Goal: Check status: Check status

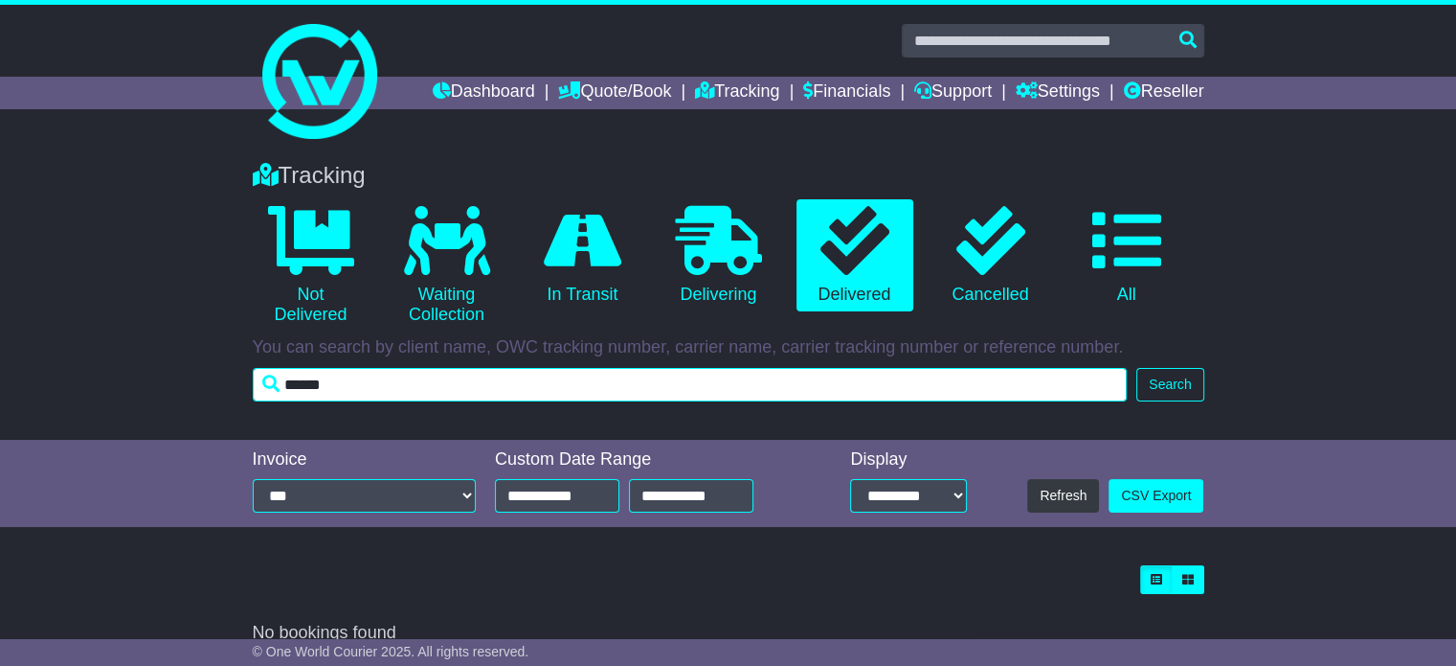
click at [420, 382] on input "******" at bounding box center [690, 385] width 875 height 34
drag, startPoint x: 420, startPoint y: 382, endPoint x: 260, endPoint y: 386, distance: 160.9
click at [260, 386] on input "******" at bounding box center [690, 385] width 875 height 34
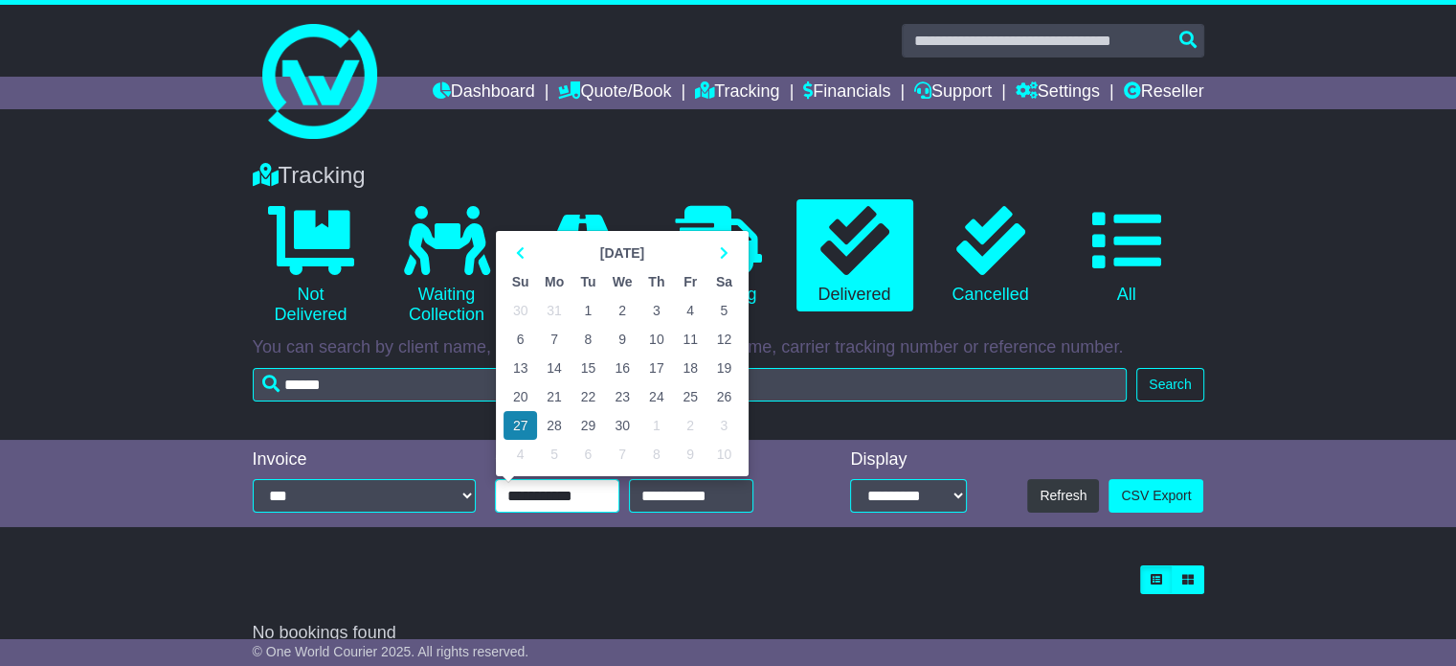
click at [578, 494] on input "**********" at bounding box center [557, 496] width 124 height 34
click at [621, 421] on td "30" at bounding box center [622, 425] width 34 height 29
type input "**********"
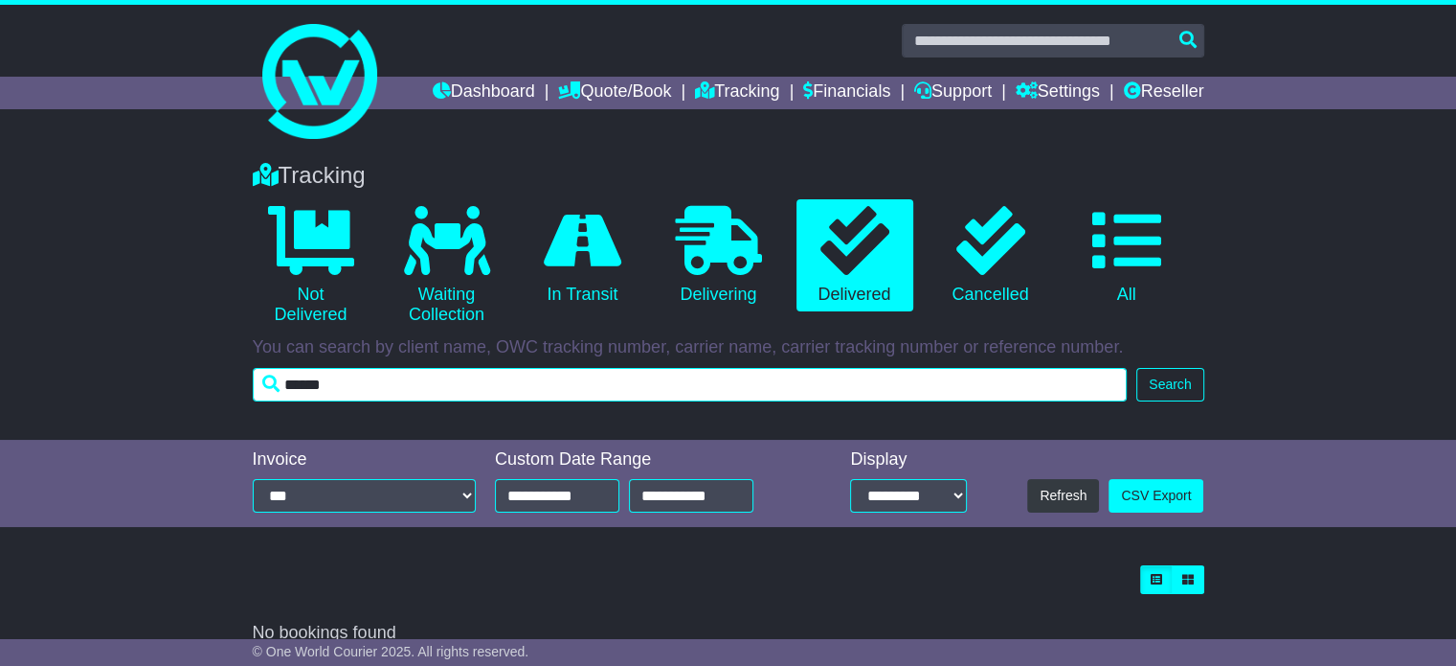
click at [445, 382] on input "******" at bounding box center [690, 385] width 875 height 34
type input "****"
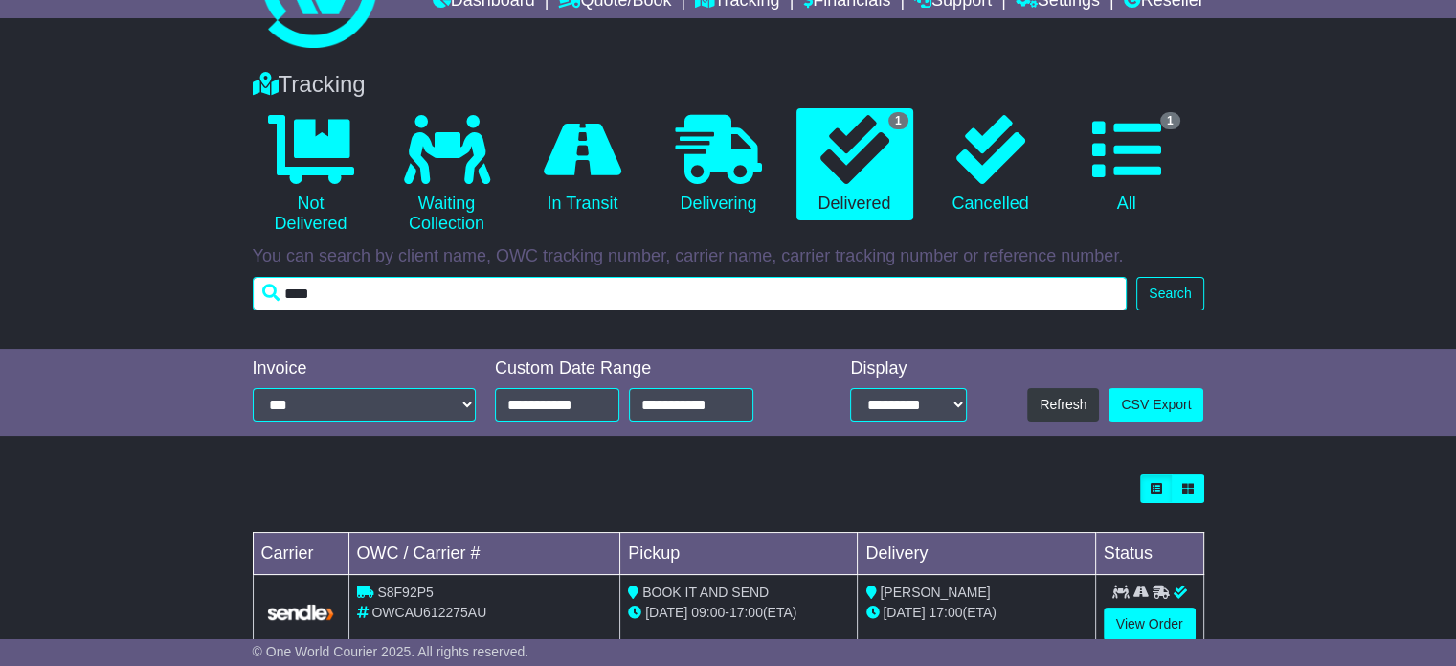
scroll to position [141, 0]
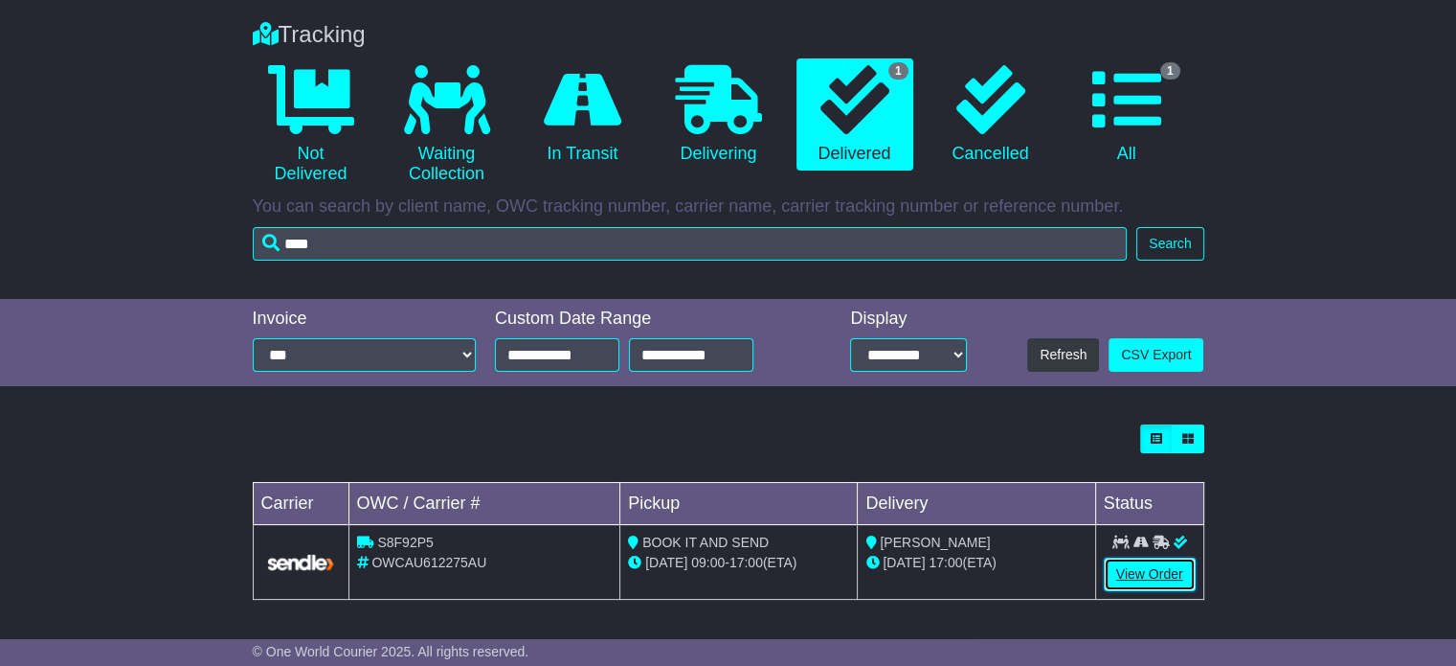
click at [1134, 568] on link "View Order" at bounding box center [1150, 574] width 92 height 34
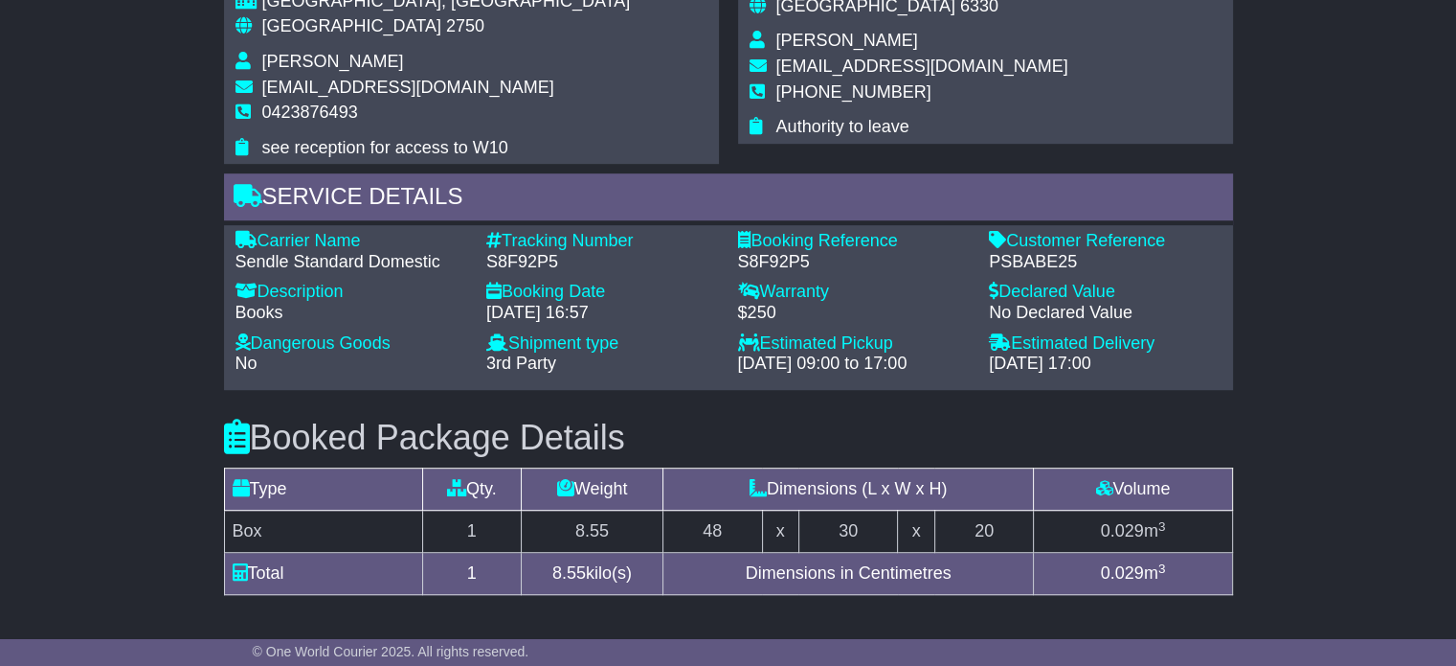
scroll to position [749, 0]
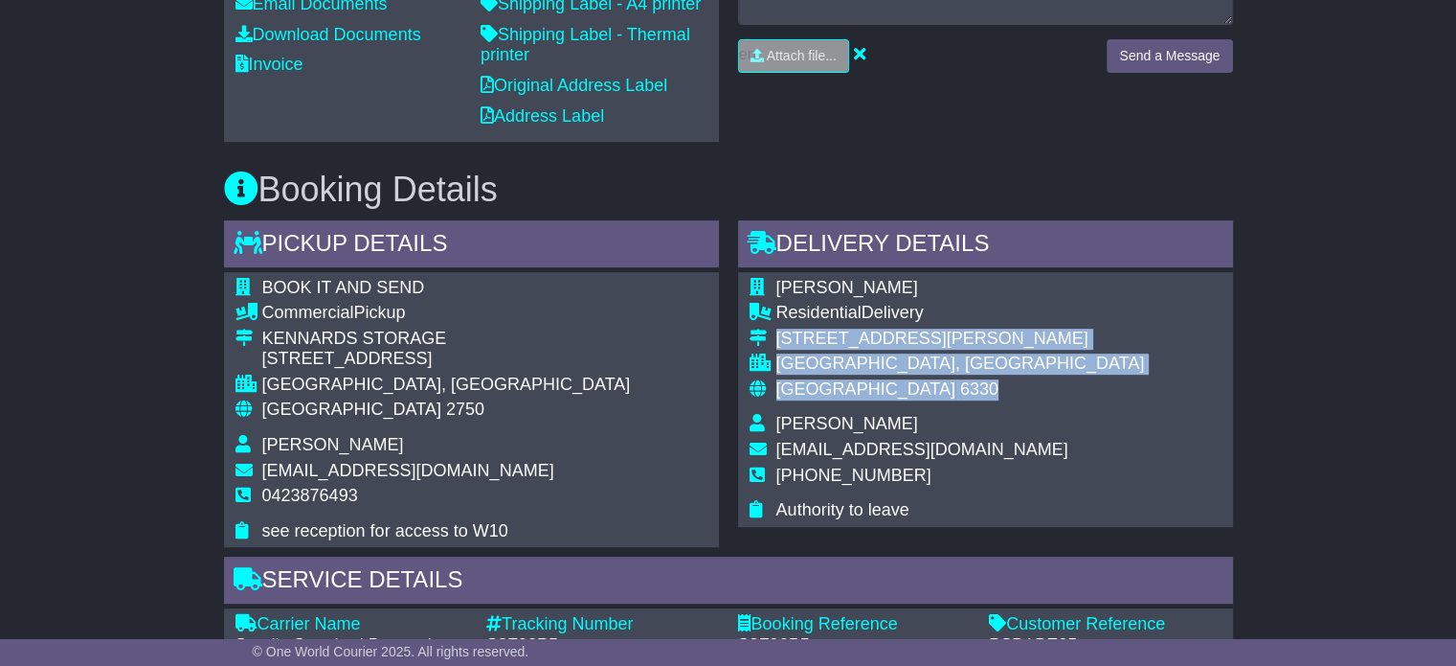
drag, startPoint x: 889, startPoint y: 382, endPoint x: 779, endPoint y: 342, distance: 117.2
click at [779, 342] on tbody "[PERSON_NAME] Residential Delivery [STREET_ADDRESS][PERSON_NAME] [GEOGRAPHIC_DA…" at bounding box center [947, 399] width 395 height 243
copy tbody "[STREET_ADDRESS][PERSON_NAME]"
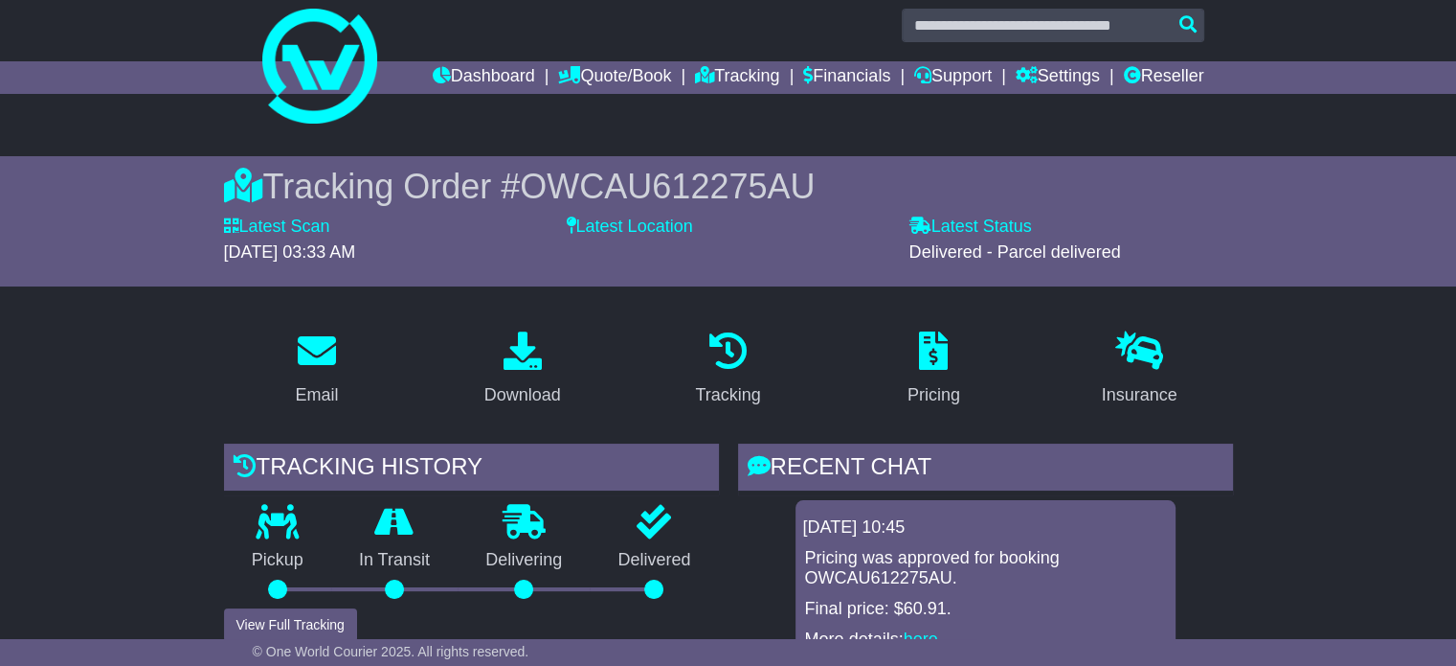
scroll to position [0, 0]
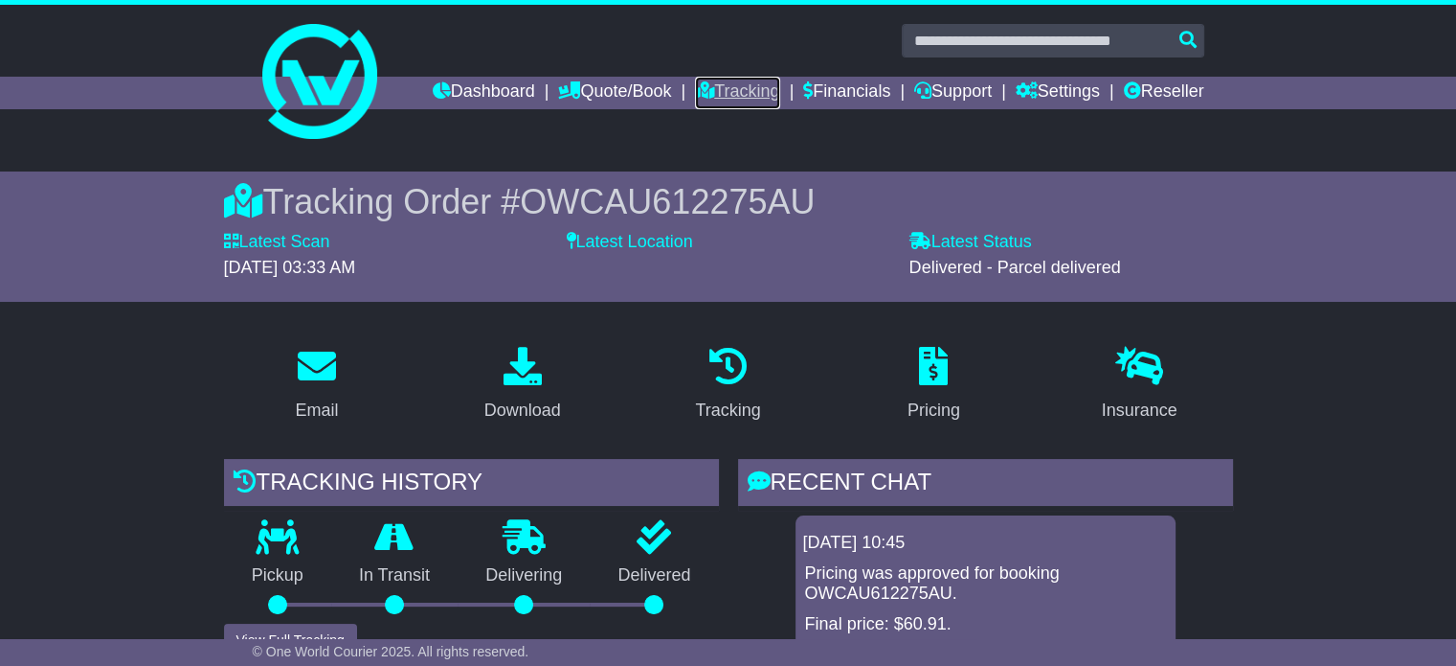
click at [700, 89] on link "Tracking" at bounding box center [737, 93] width 84 height 33
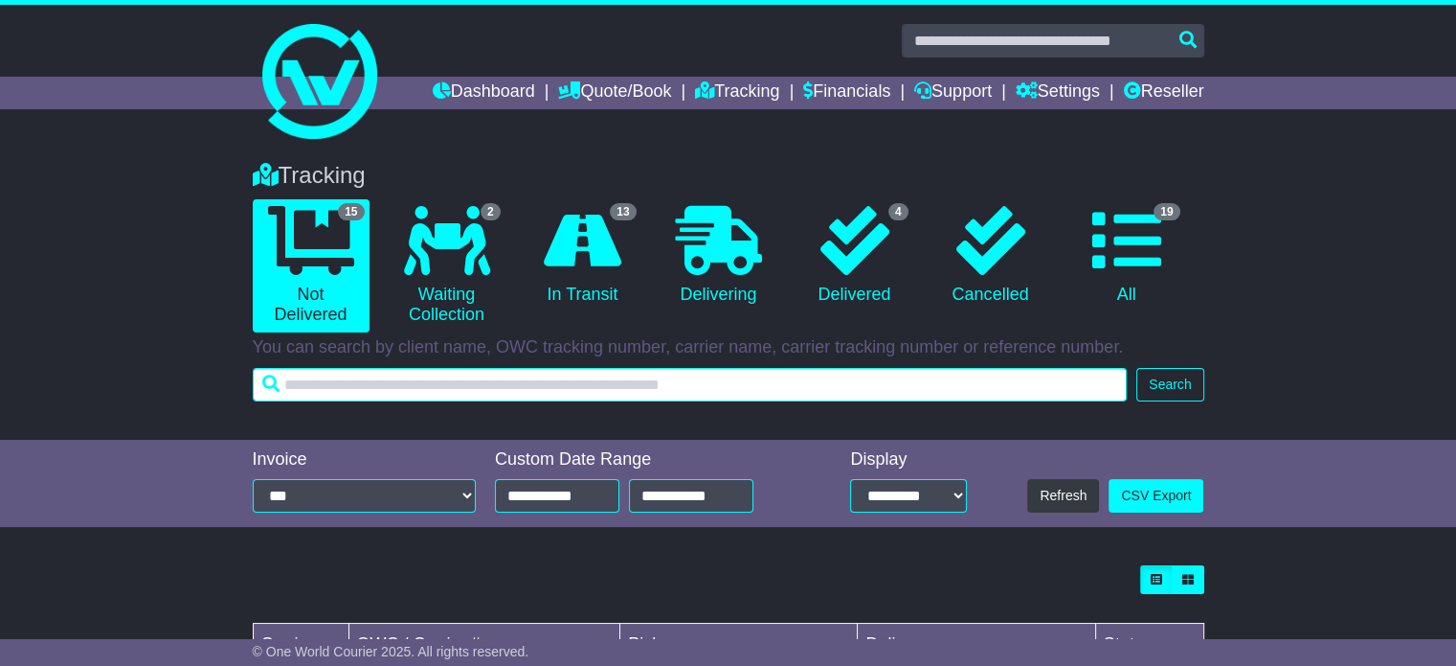
click at [500, 382] on input "text" at bounding box center [690, 385] width 875 height 34
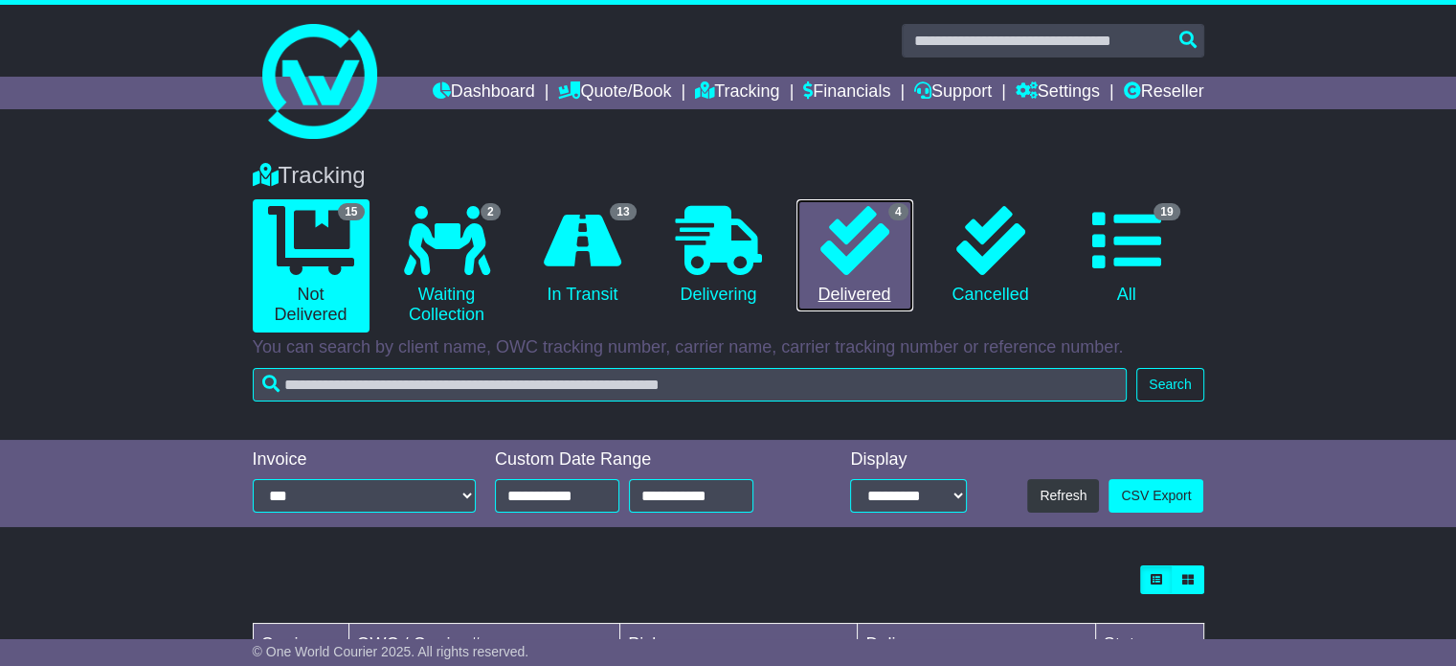
click at [846, 257] on icon at bounding box center [855, 240] width 69 height 69
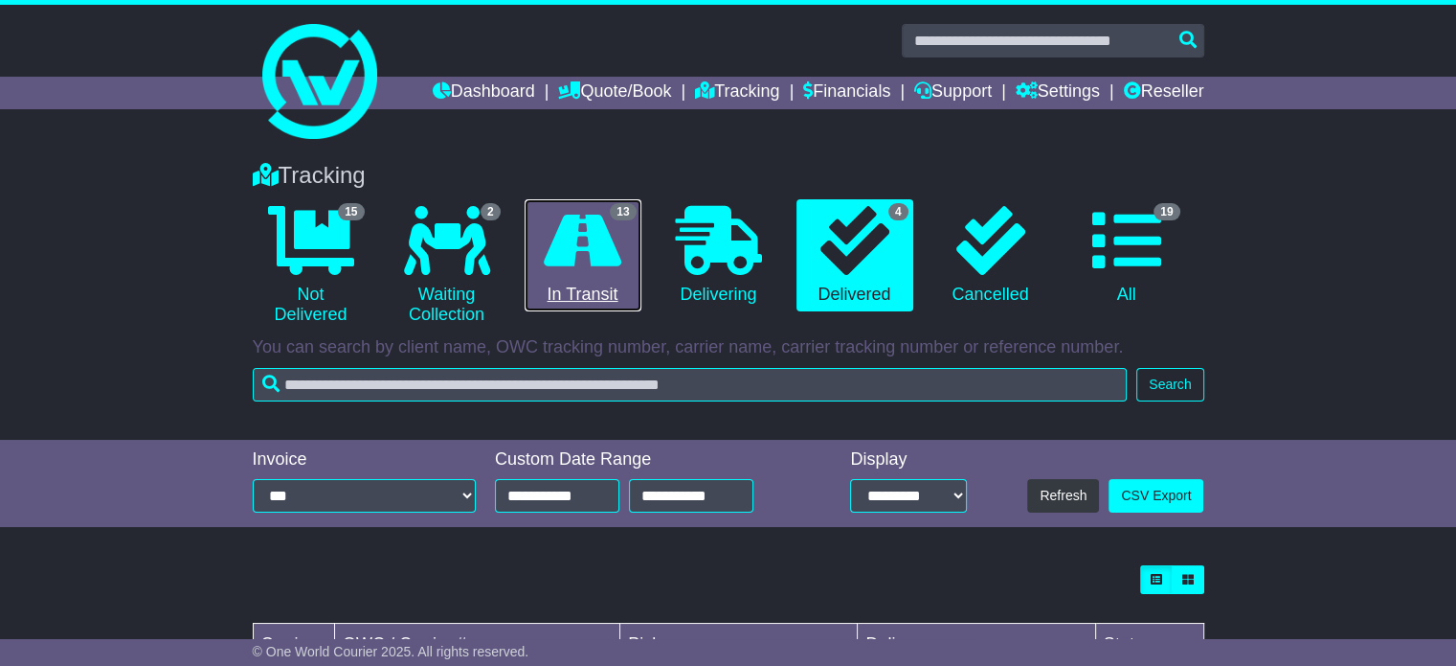
click at [608, 279] on link "13 In Transit" at bounding box center [583, 255] width 117 height 113
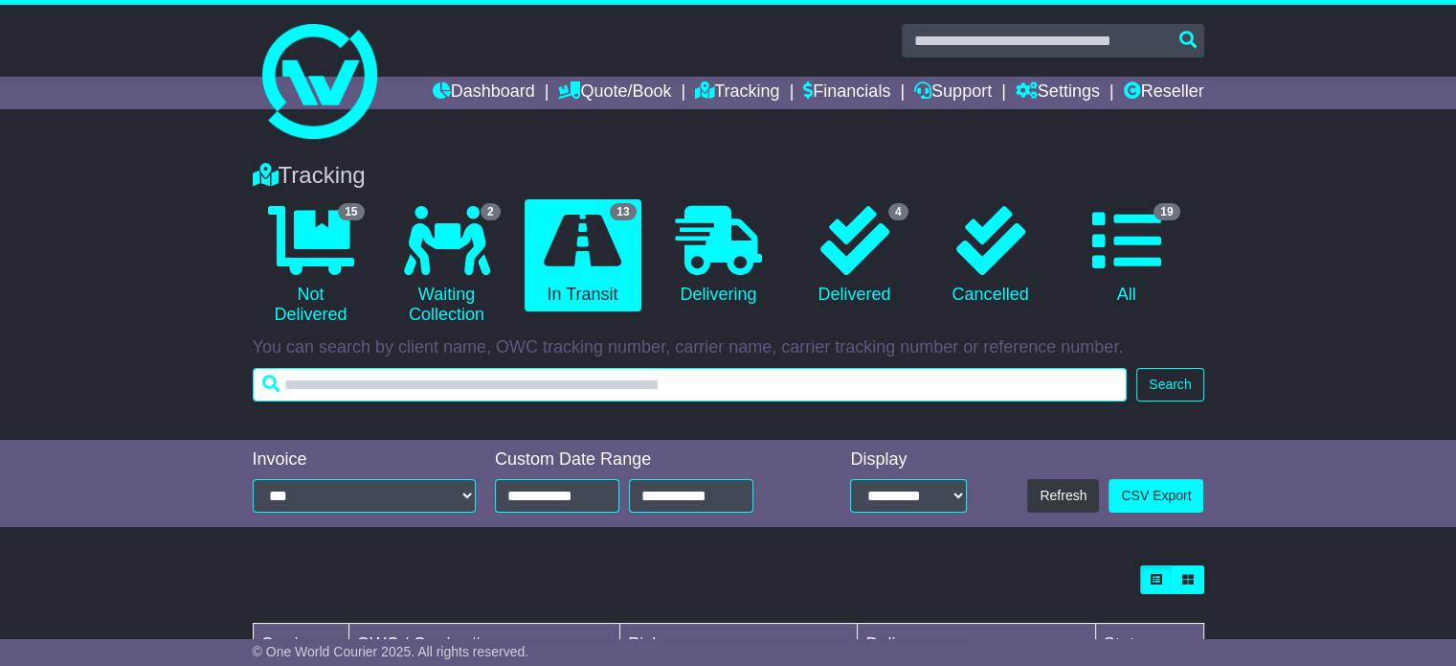
click at [454, 385] on input "text" at bounding box center [690, 385] width 875 height 34
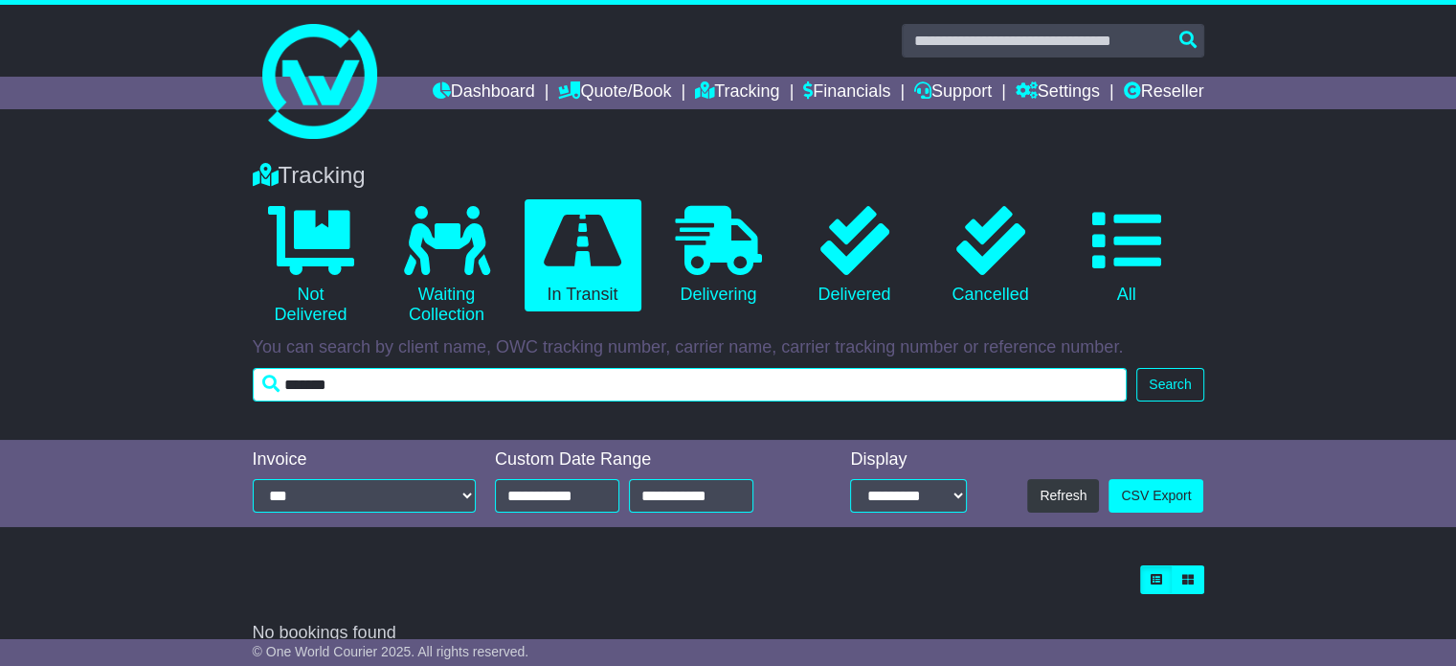
drag, startPoint x: 435, startPoint y: 382, endPoint x: 199, endPoint y: 402, distance: 236.4
click at [199, 402] on div "Tracking 0 Not Delivered 0 Waiting Collection 0 In Transit 0 Delivering 0" at bounding box center [728, 291] width 1456 height 297
type input "**"
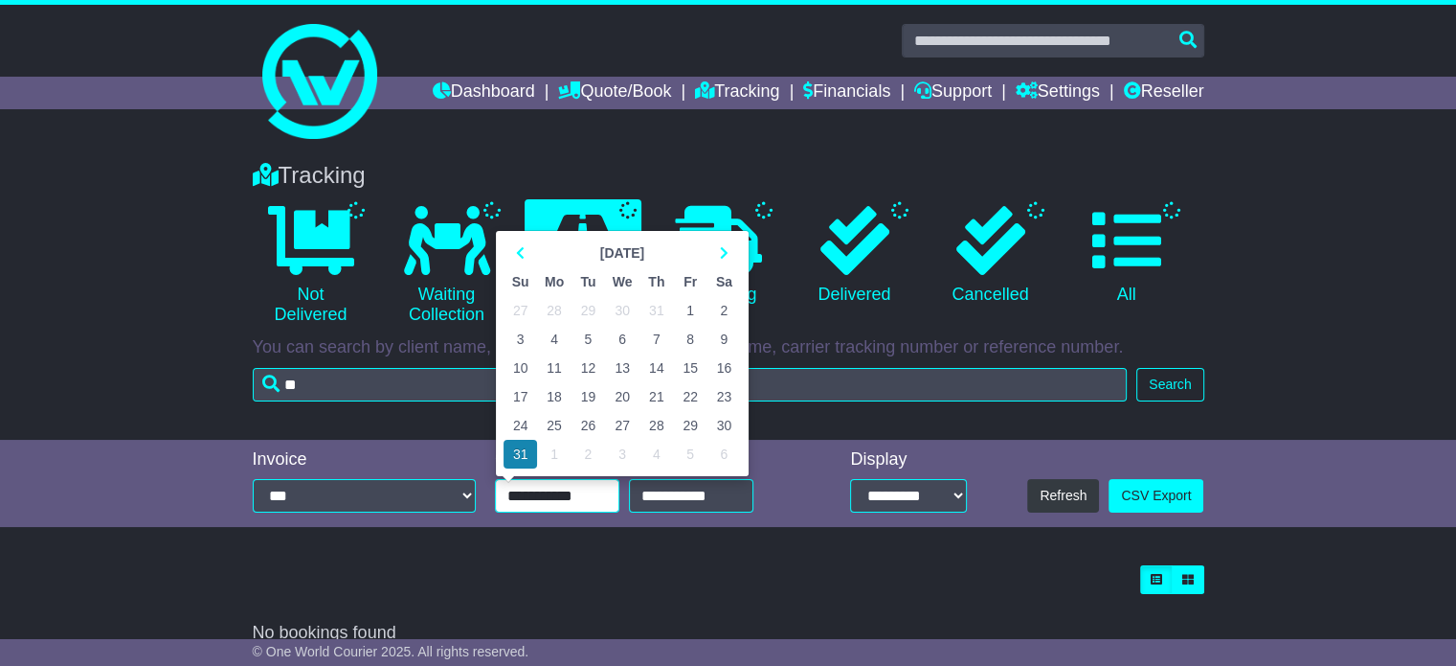
click at [545, 494] on input "**********" at bounding box center [557, 496] width 124 height 34
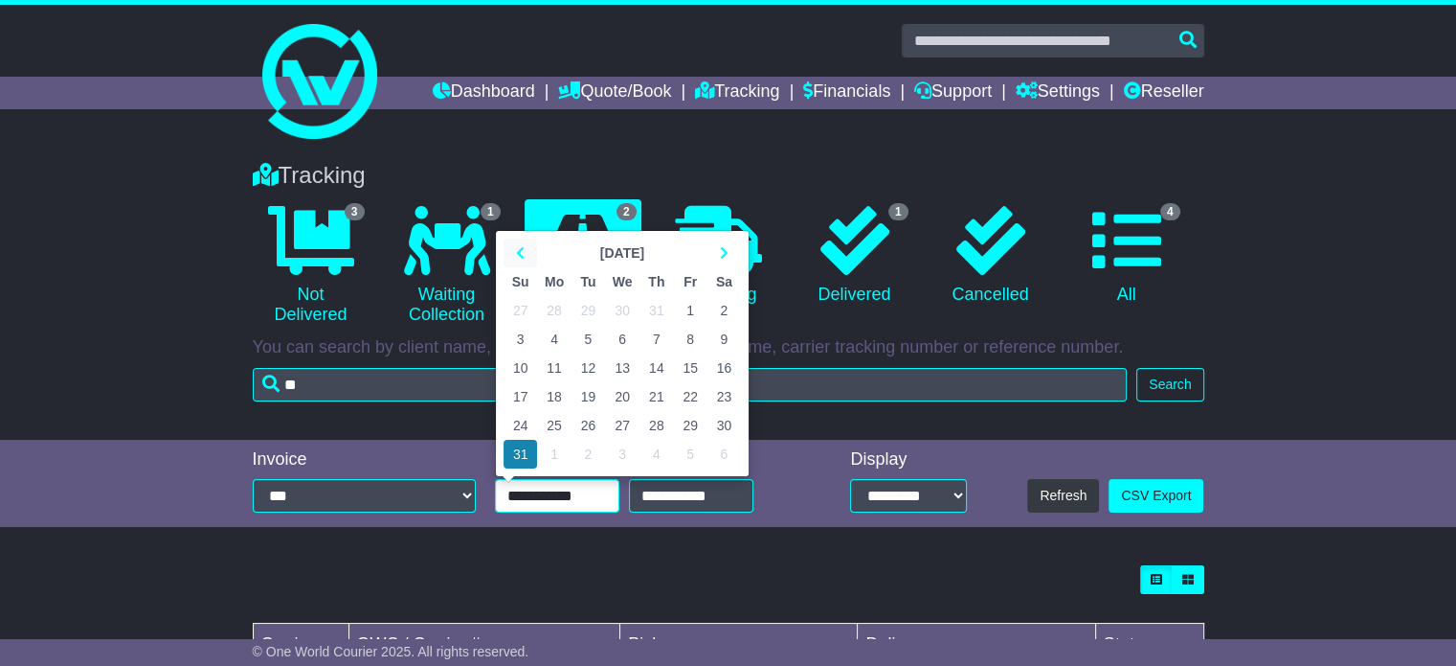
click at [525, 248] on th at bounding box center [521, 252] width 34 height 29
click at [518, 331] on td "8" at bounding box center [521, 339] width 34 height 29
type input "**********"
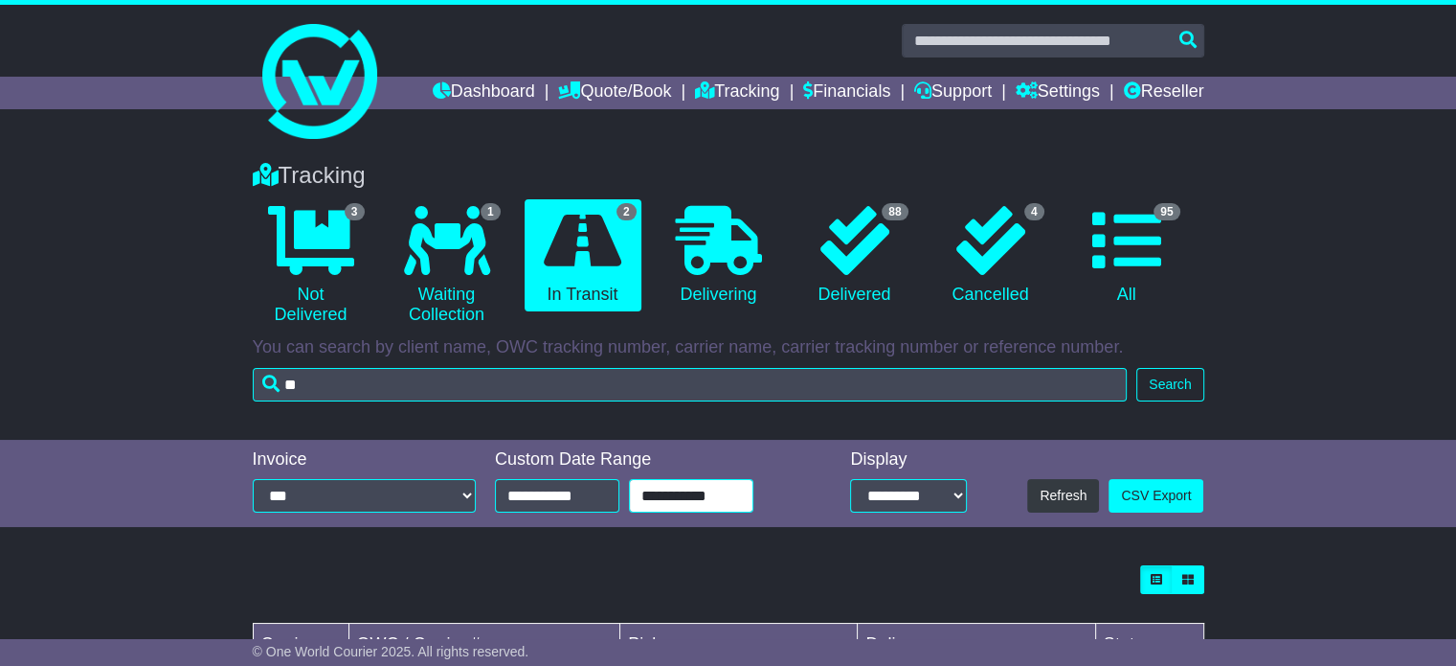
click at [689, 489] on input "**********" at bounding box center [691, 496] width 124 height 34
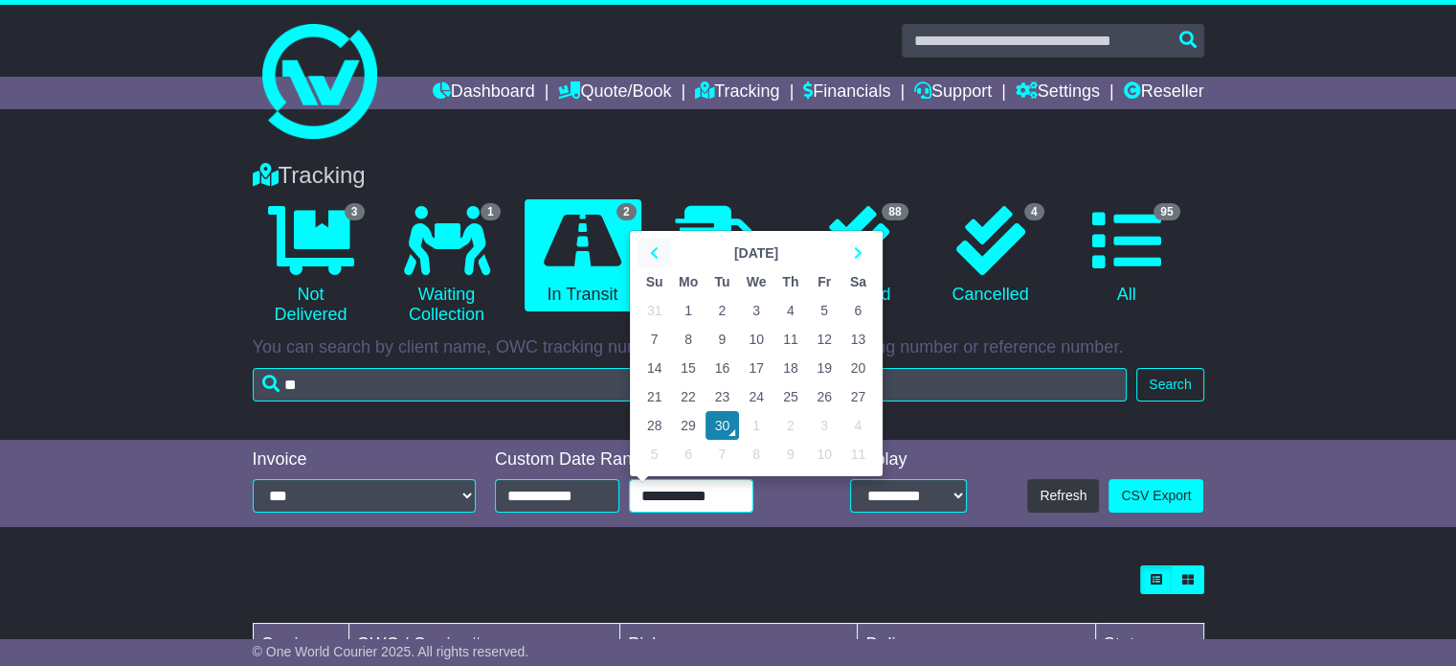
click at [657, 254] on icon at bounding box center [654, 252] width 9 height 13
click at [798, 308] on td "31" at bounding box center [791, 310] width 34 height 29
type input "**********"
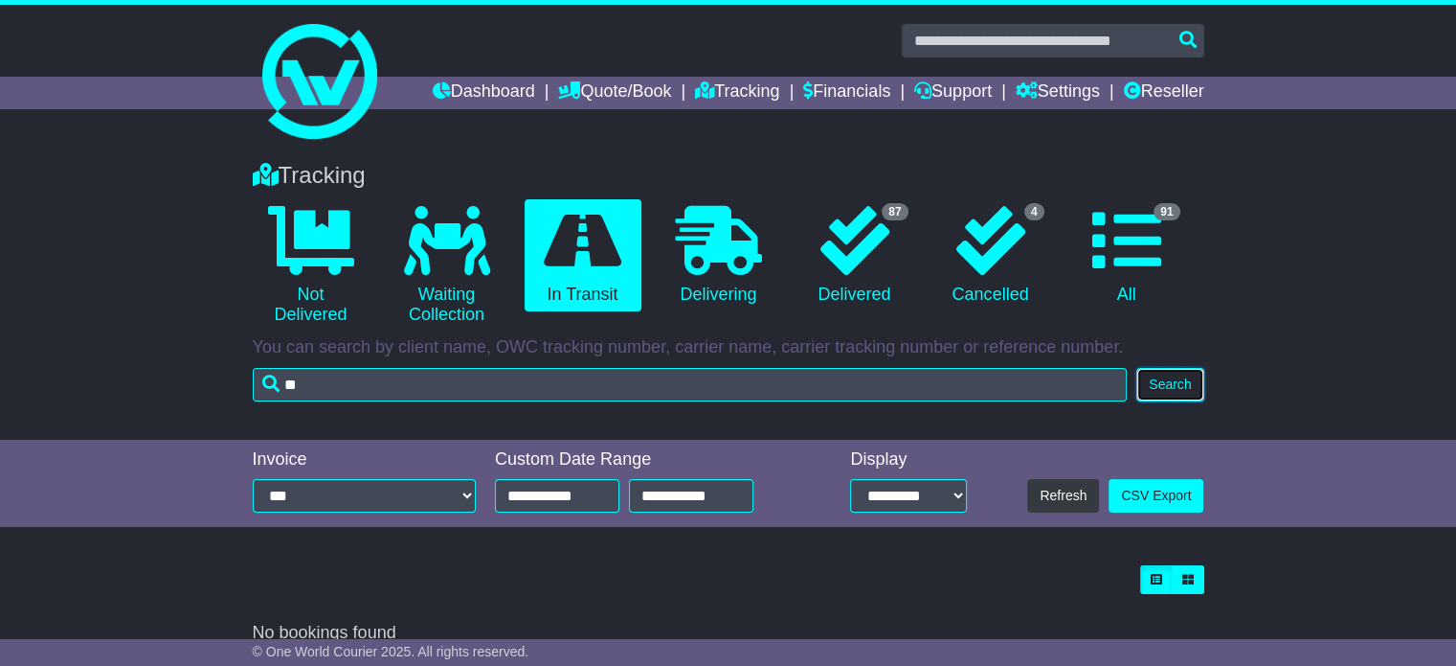
click at [1164, 379] on button "Search" at bounding box center [1170, 385] width 67 height 34
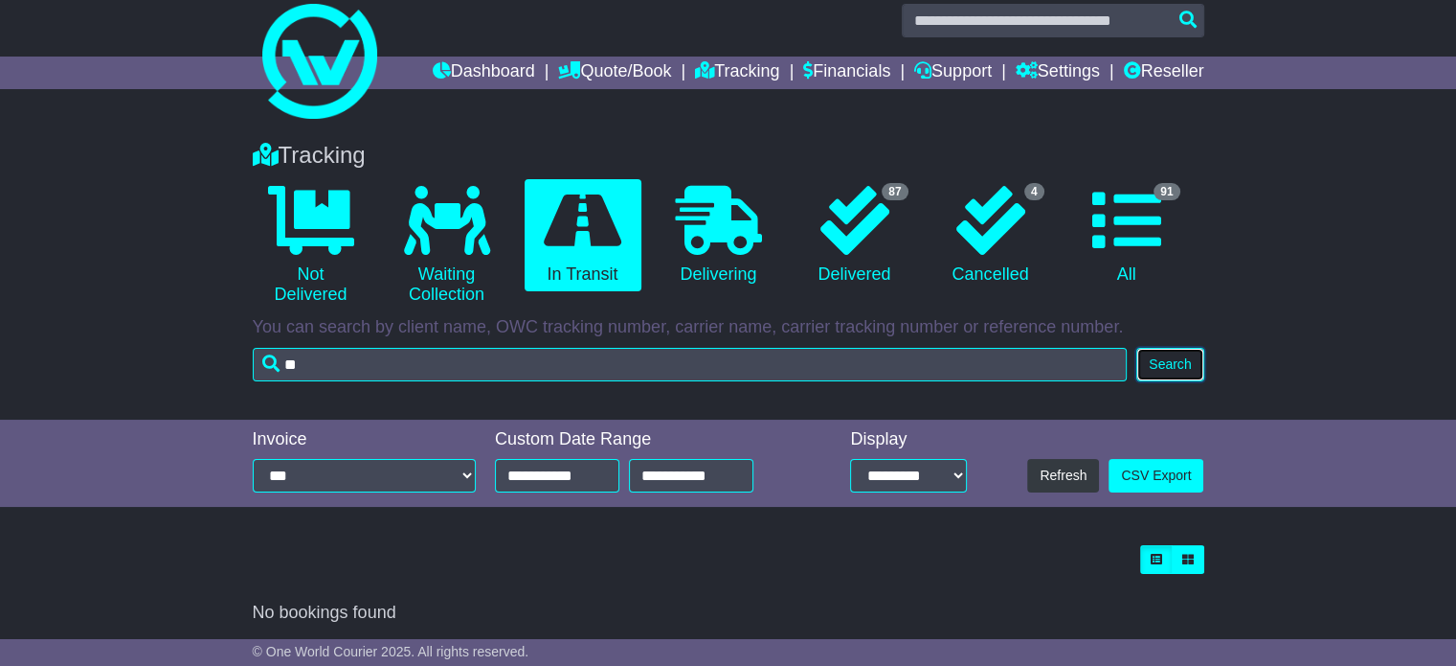
scroll to position [25, 0]
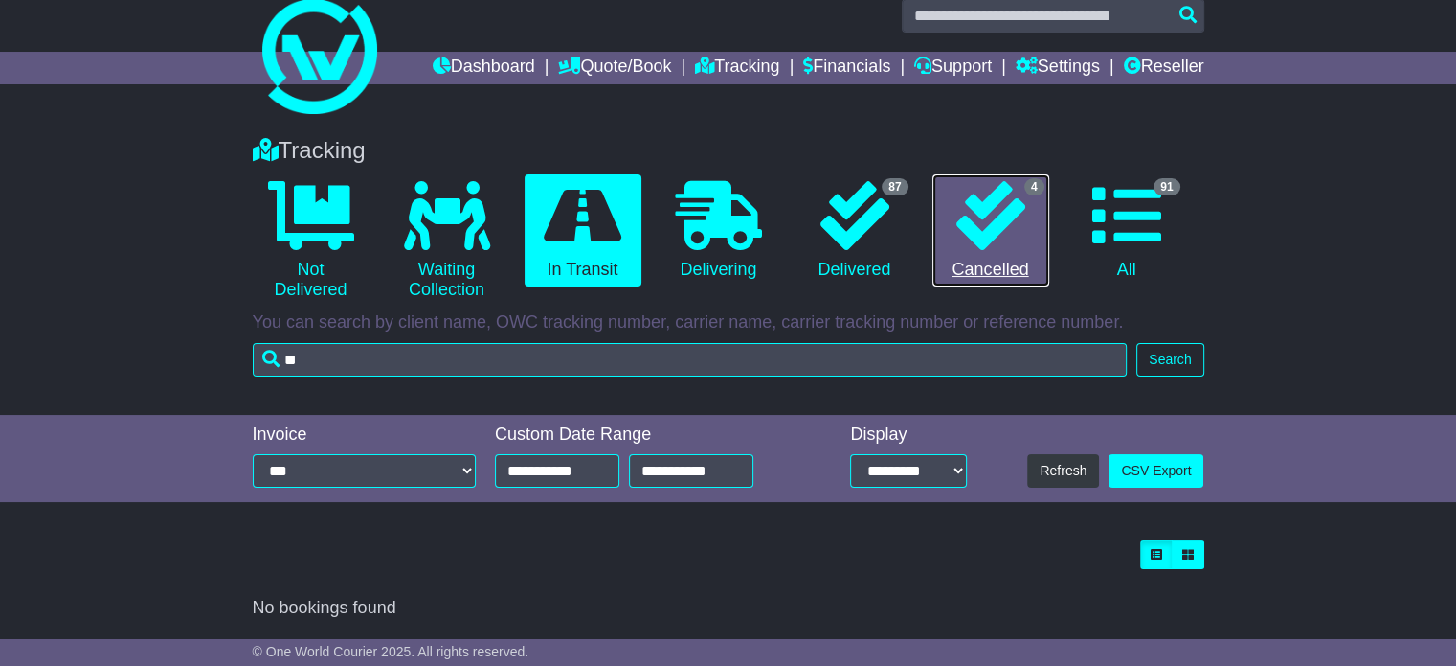
click at [976, 217] on icon at bounding box center [991, 215] width 69 height 69
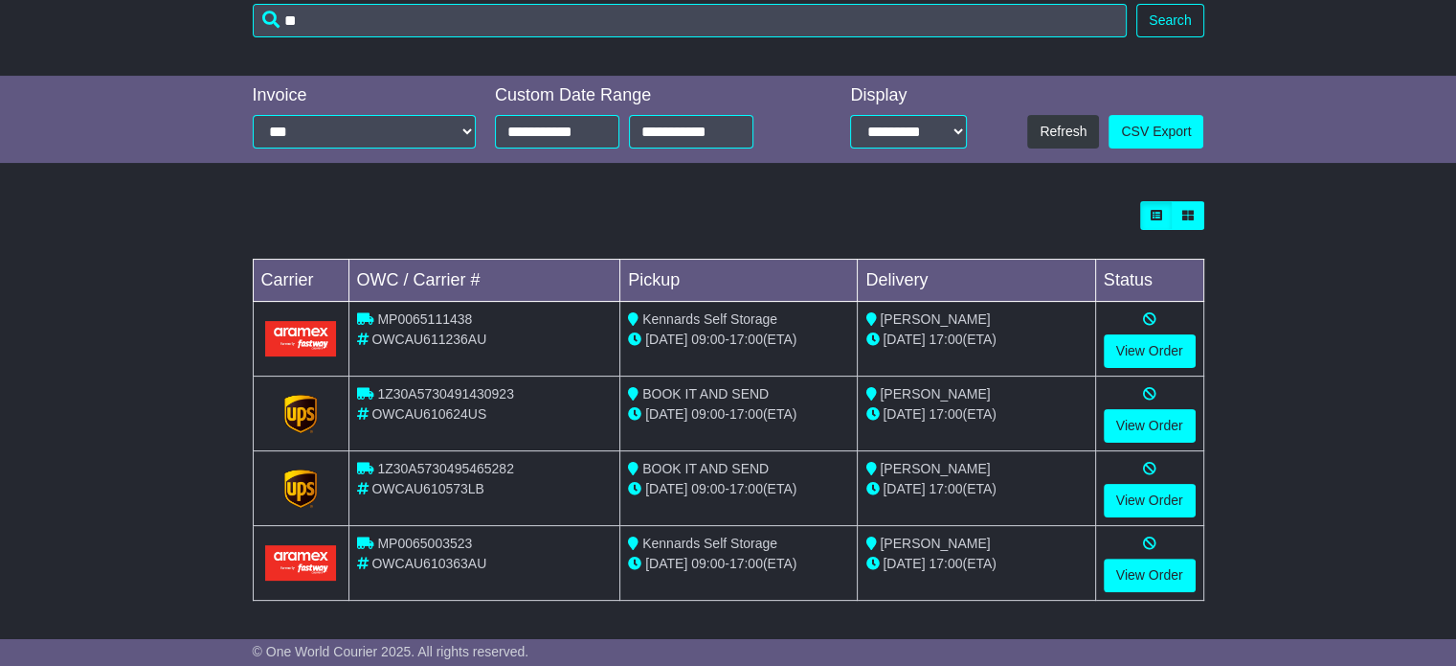
scroll to position [0, 0]
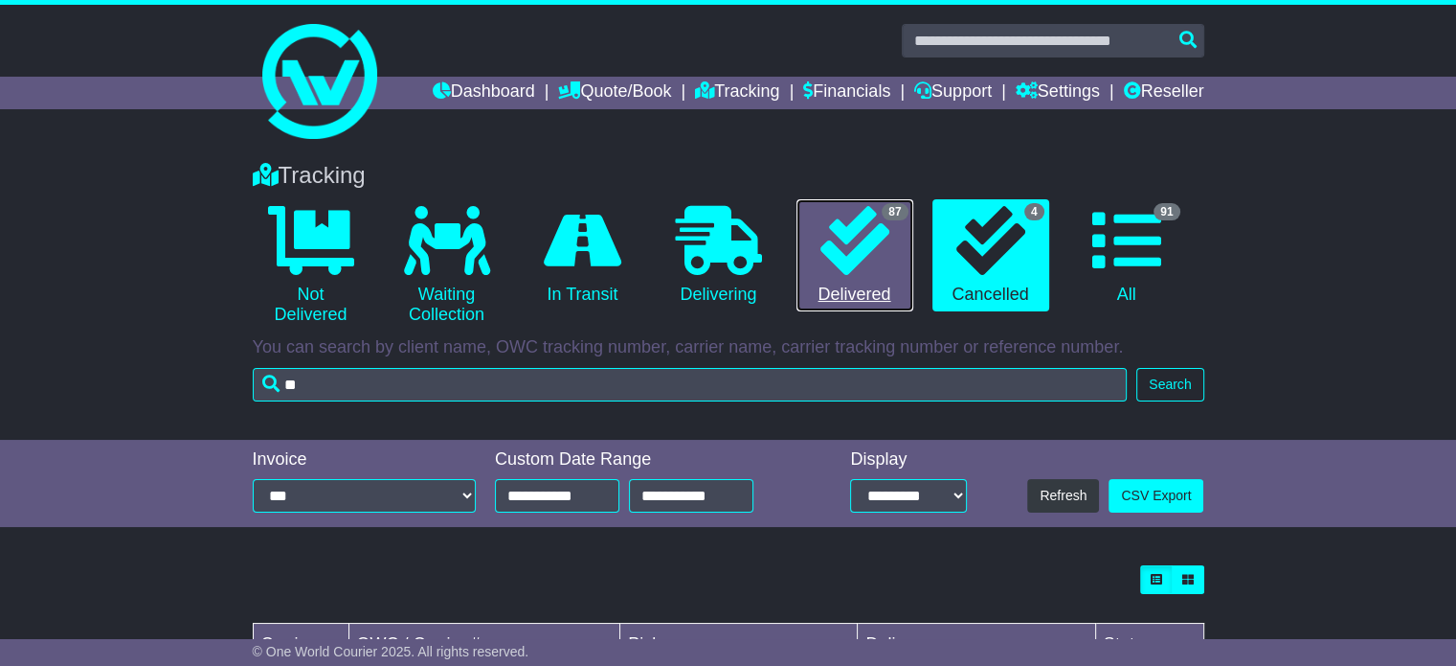
click at [865, 260] on icon at bounding box center [855, 240] width 69 height 69
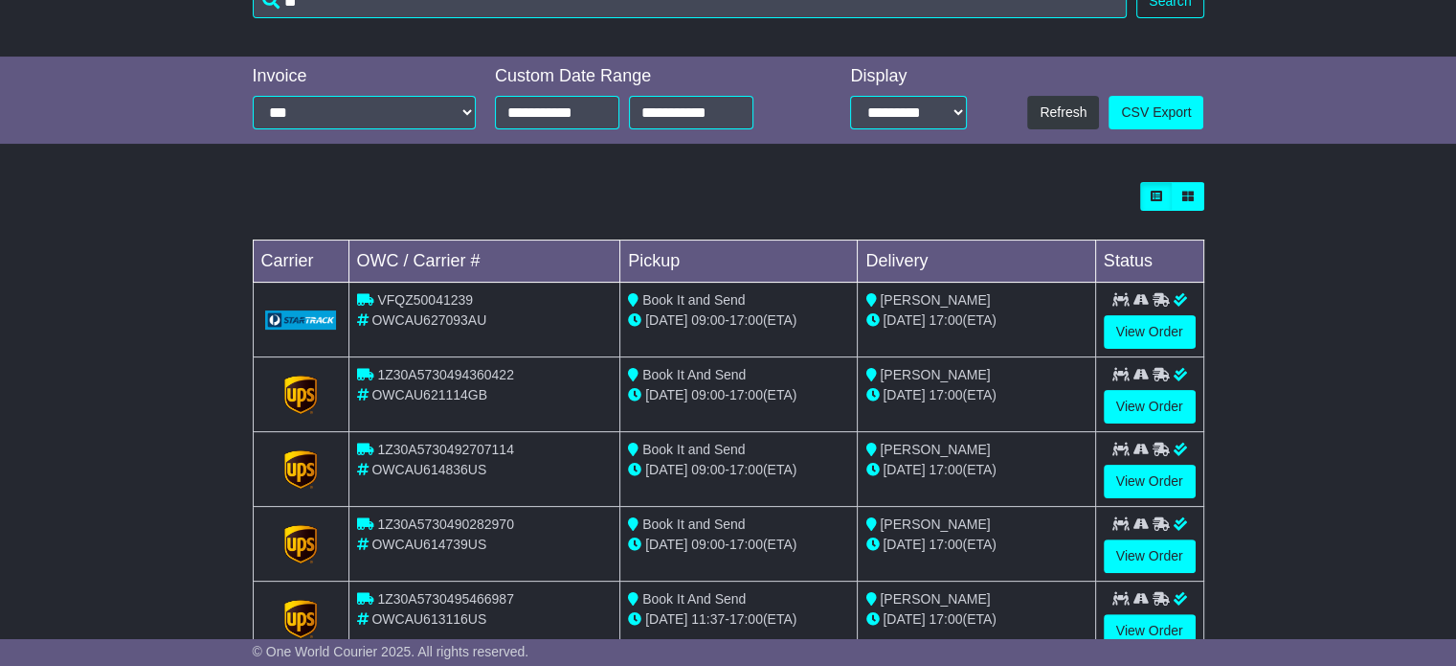
scroll to position [743, 0]
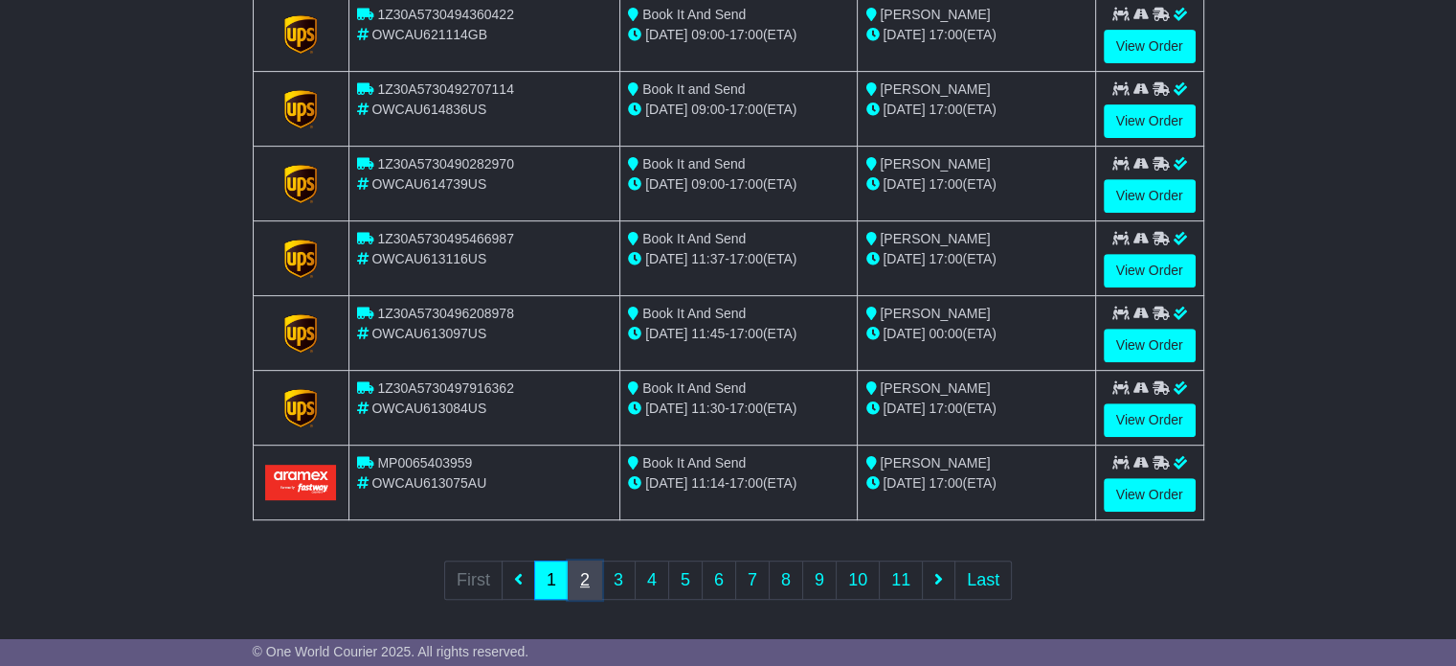
click at [590, 571] on link "2" at bounding box center [585, 579] width 34 height 39
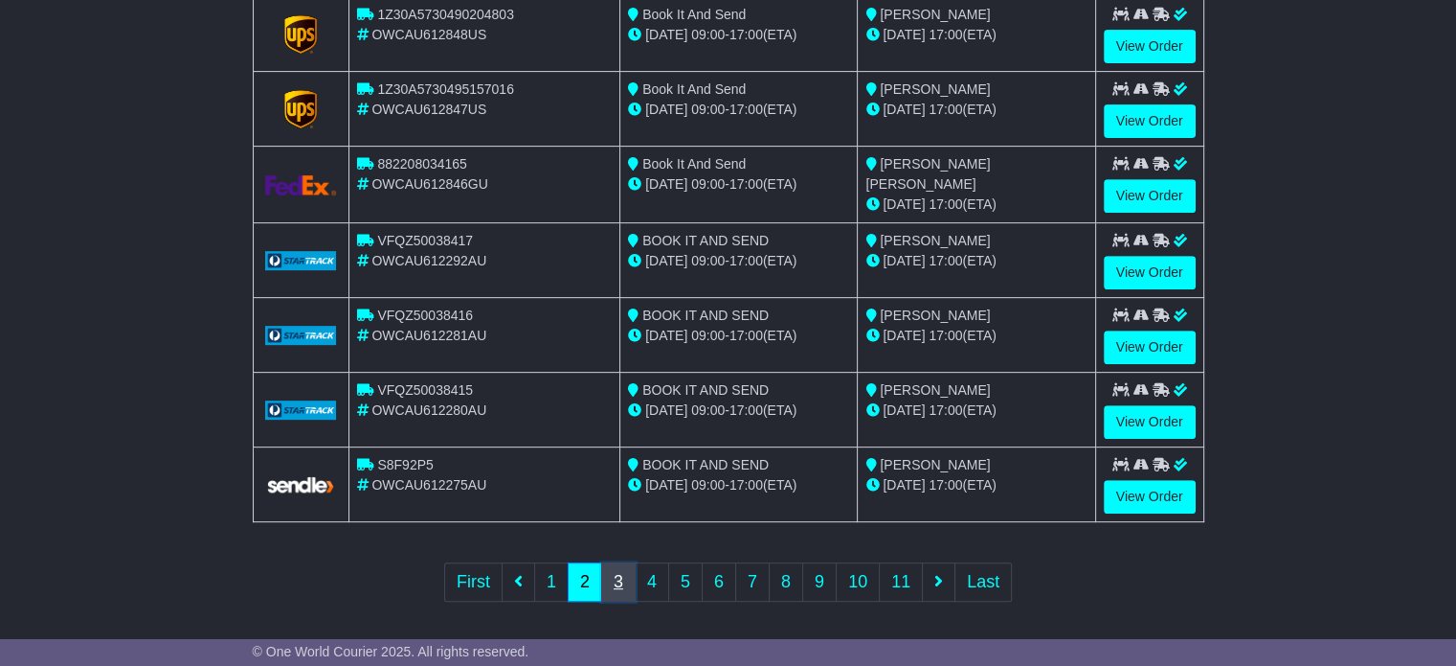
click at [624, 574] on link "3" at bounding box center [618, 581] width 34 height 39
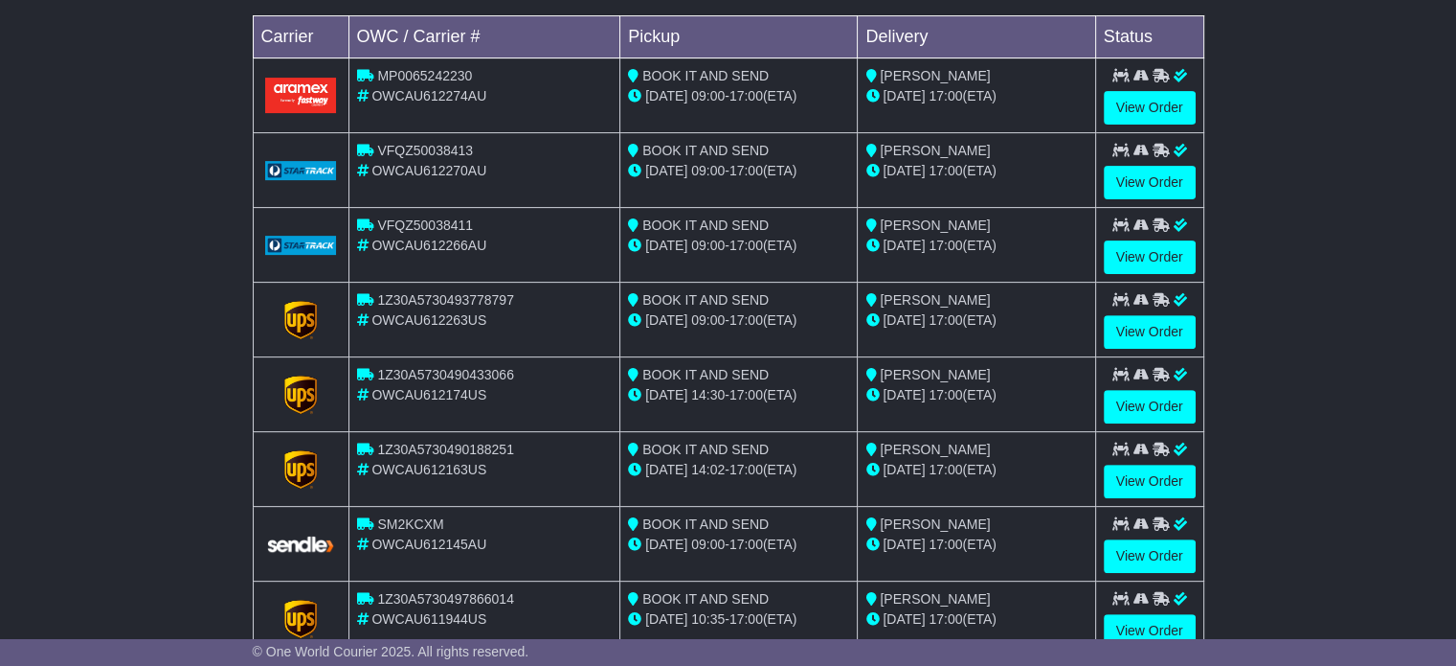
scroll to position [603, 0]
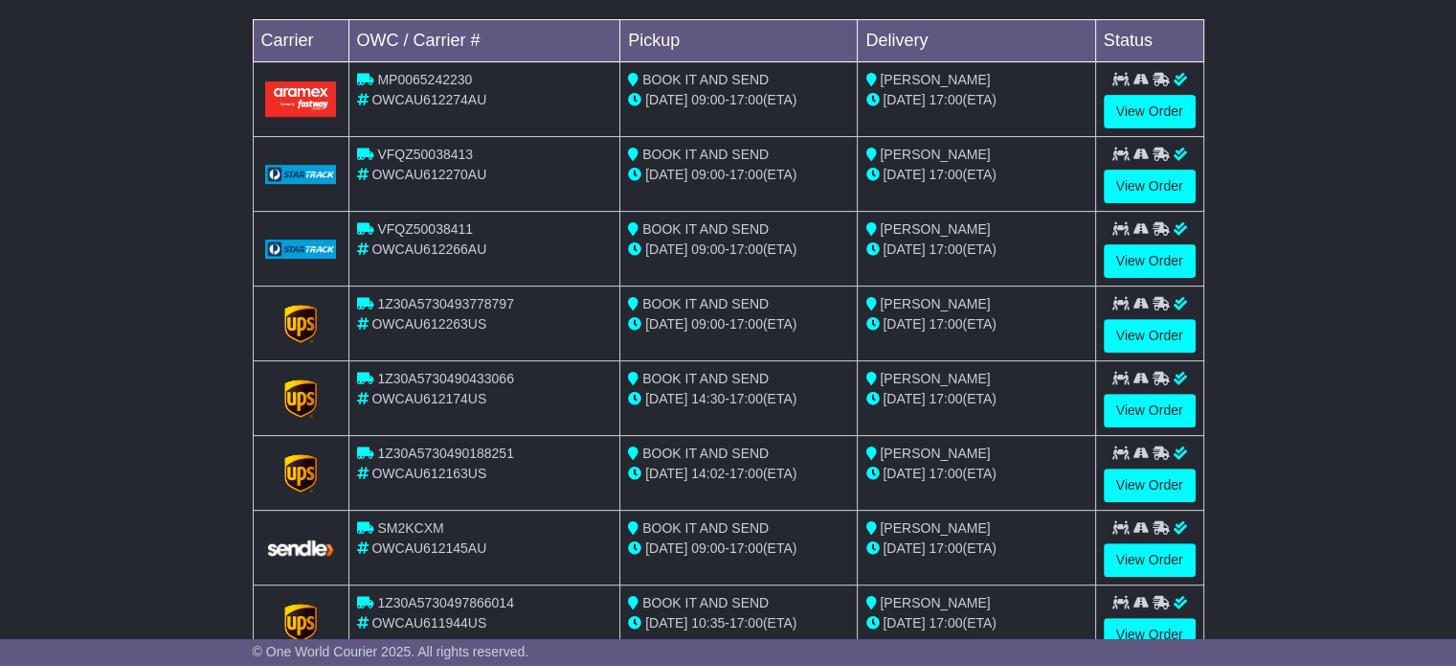
drag, startPoint x: 1451, startPoint y: 508, endPoint x: 1456, endPoint y: 531, distance: 24.6
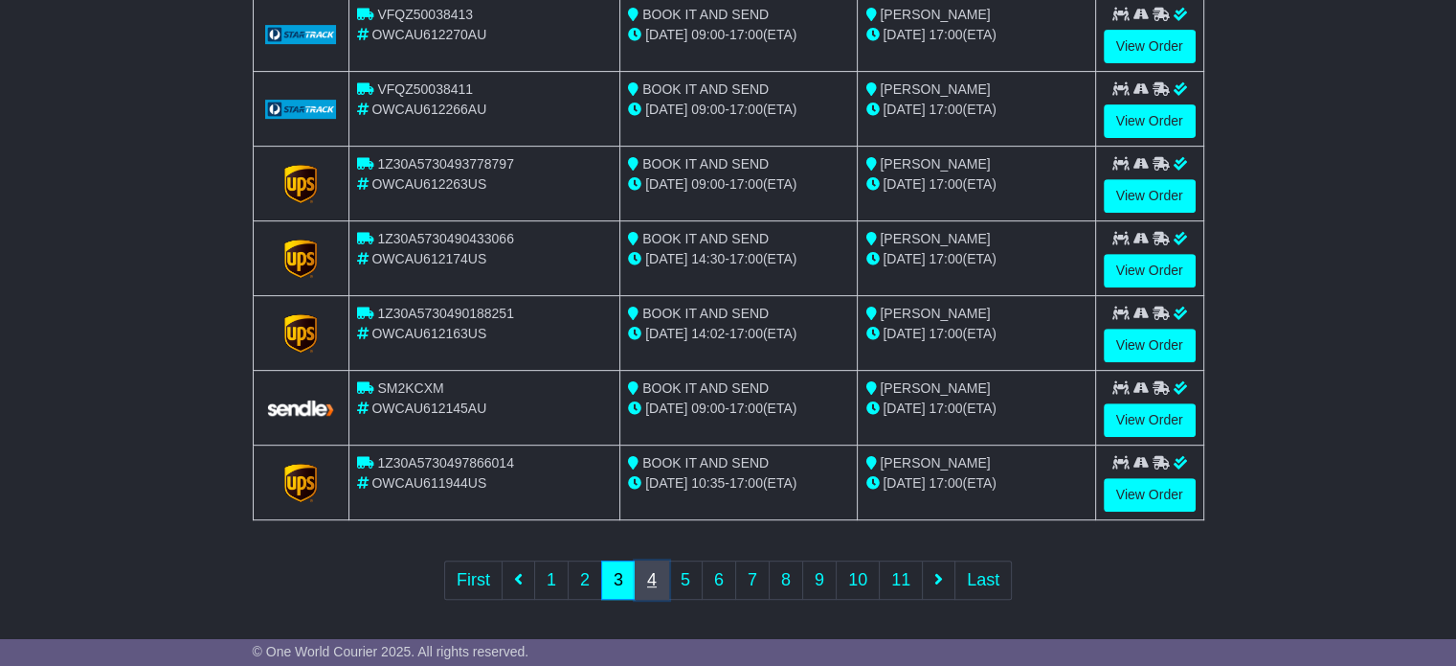
click at [649, 574] on link "4" at bounding box center [652, 579] width 34 height 39
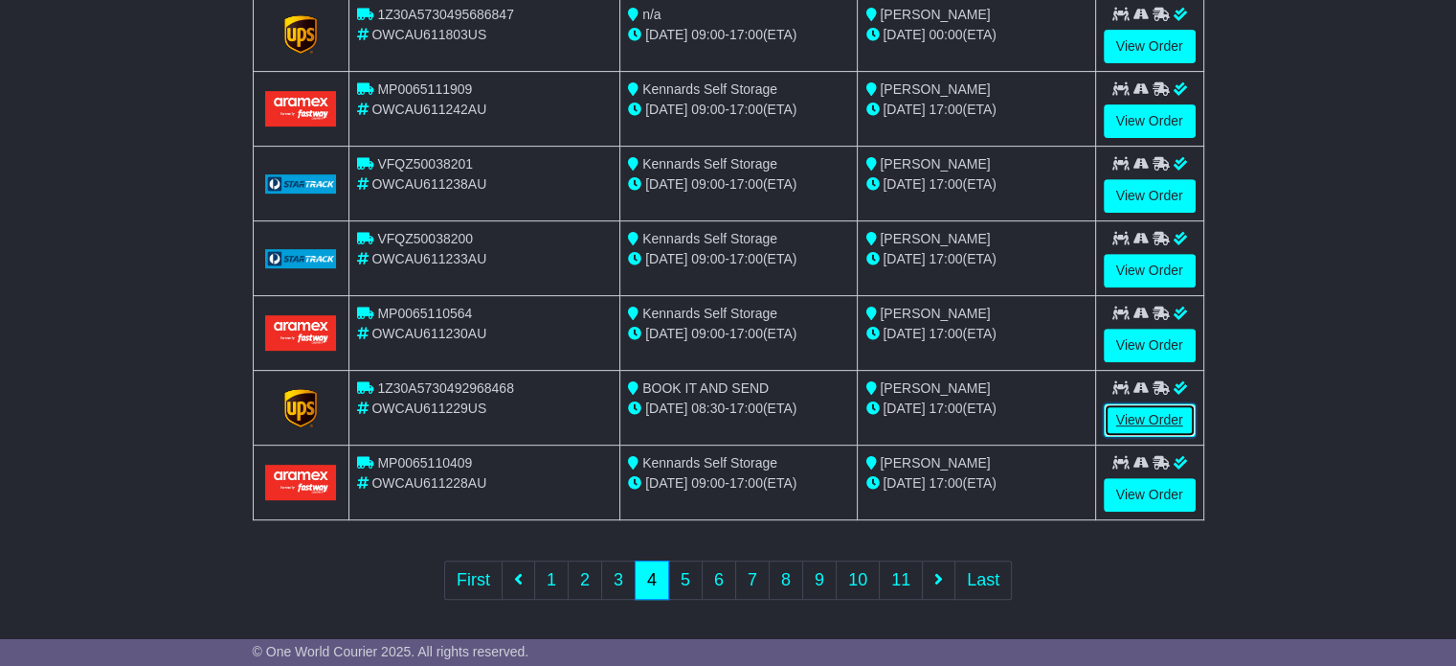
click at [1145, 405] on link "View Order" at bounding box center [1150, 420] width 92 height 34
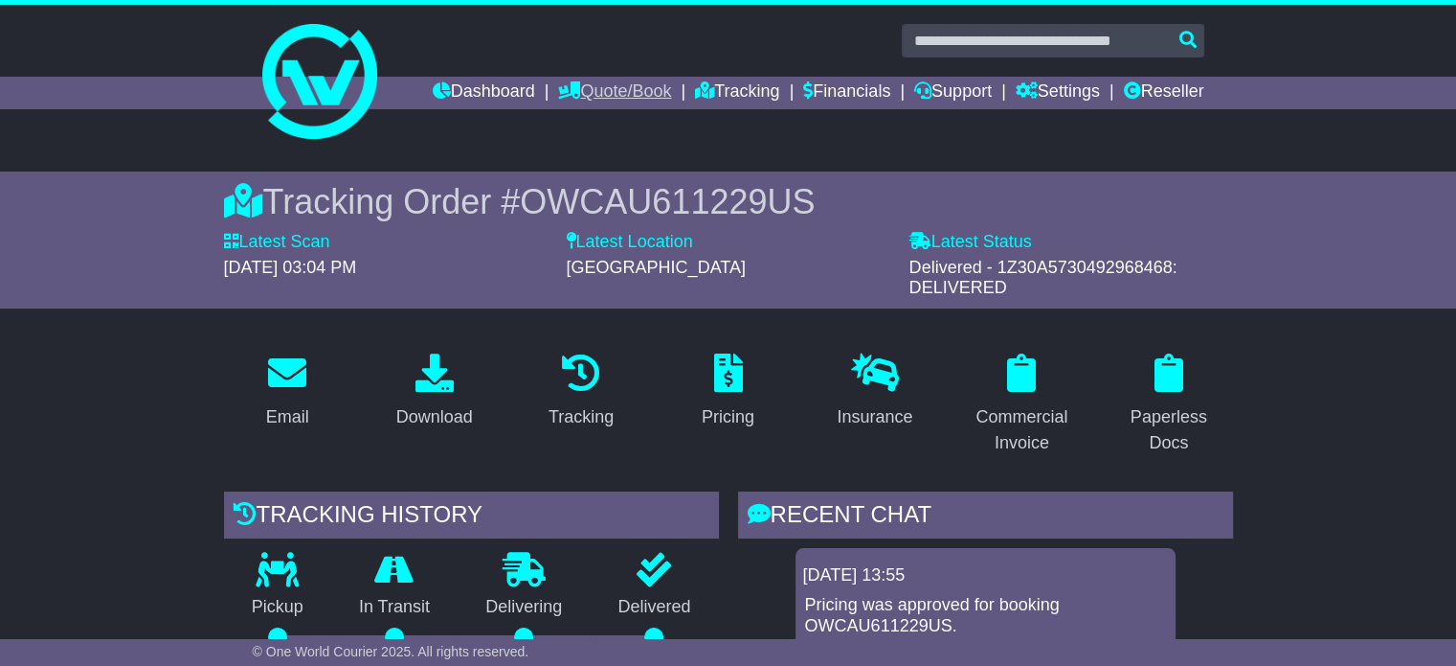
click at [609, 81] on link "Quote/Book" at bounding box center [614, 93] width 113 height 33
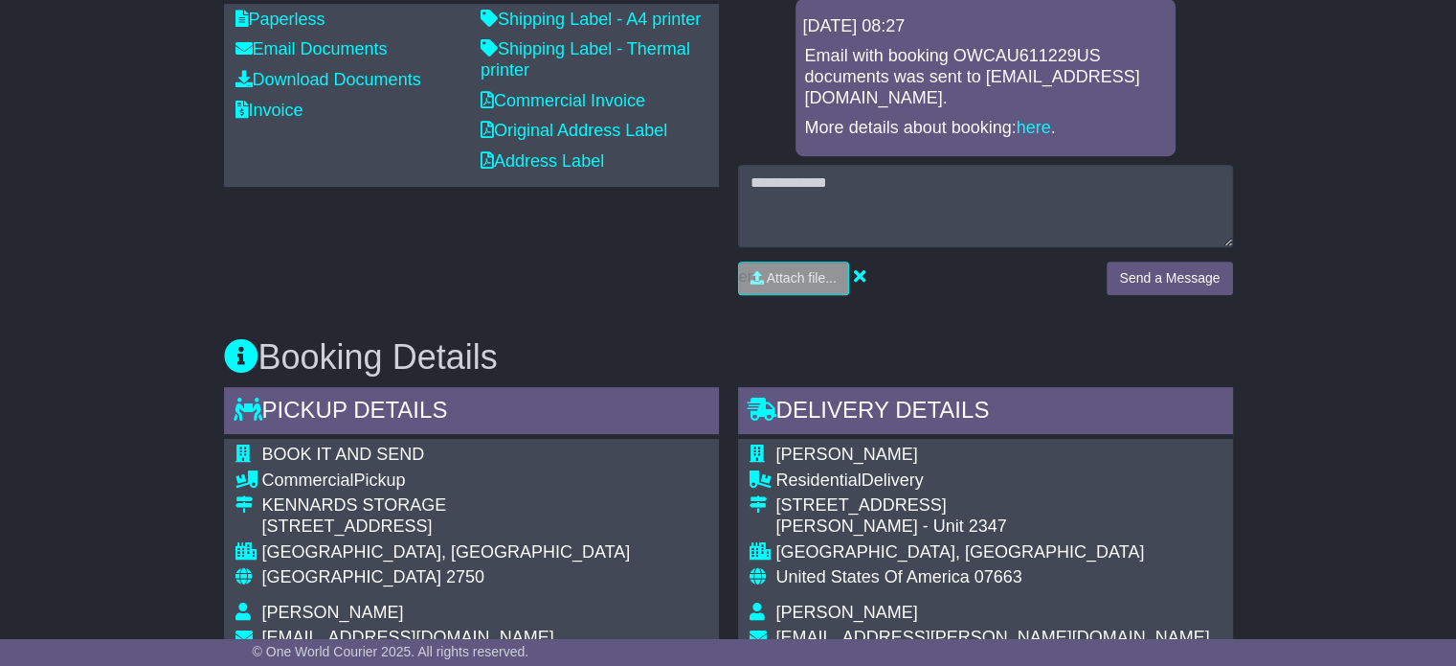
scroll to position [1149, 0]
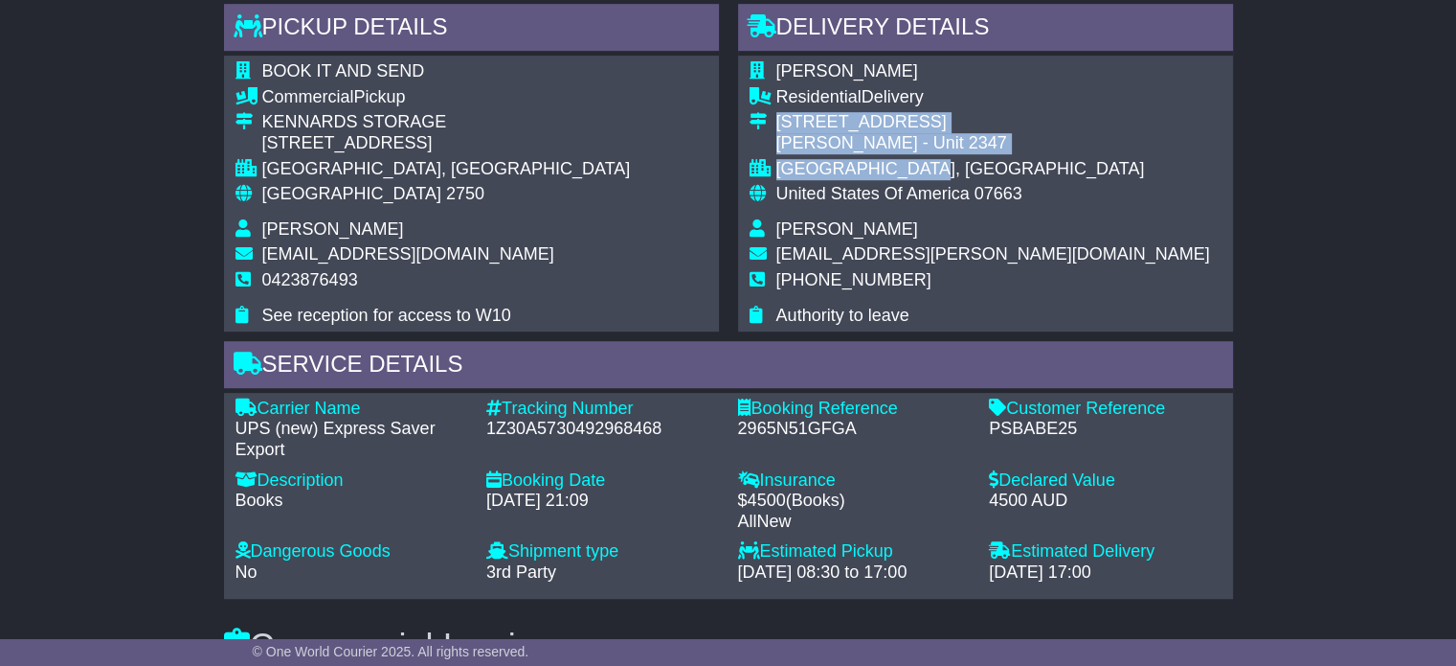
drag, startPoint x: 778, startPoint y: 118, endPoint x: 958, endPoint y: 165, distance: 186.0
click at [958, 165] on tbody "Priya Patel Residential Delivery 635 N. Midland Ave. Priya Patel - Unit 2347 SA…" at bounding box center [980, 193] width 461 height 264
copy tbody "635 N. Midland Ave. Priya Patel - Unit 2347 SADDLE BROOK, NJ"
click at [877, 140] on div "Priya Patel - Unit 2347" at bounding box center [994, 143] width 434 height 21
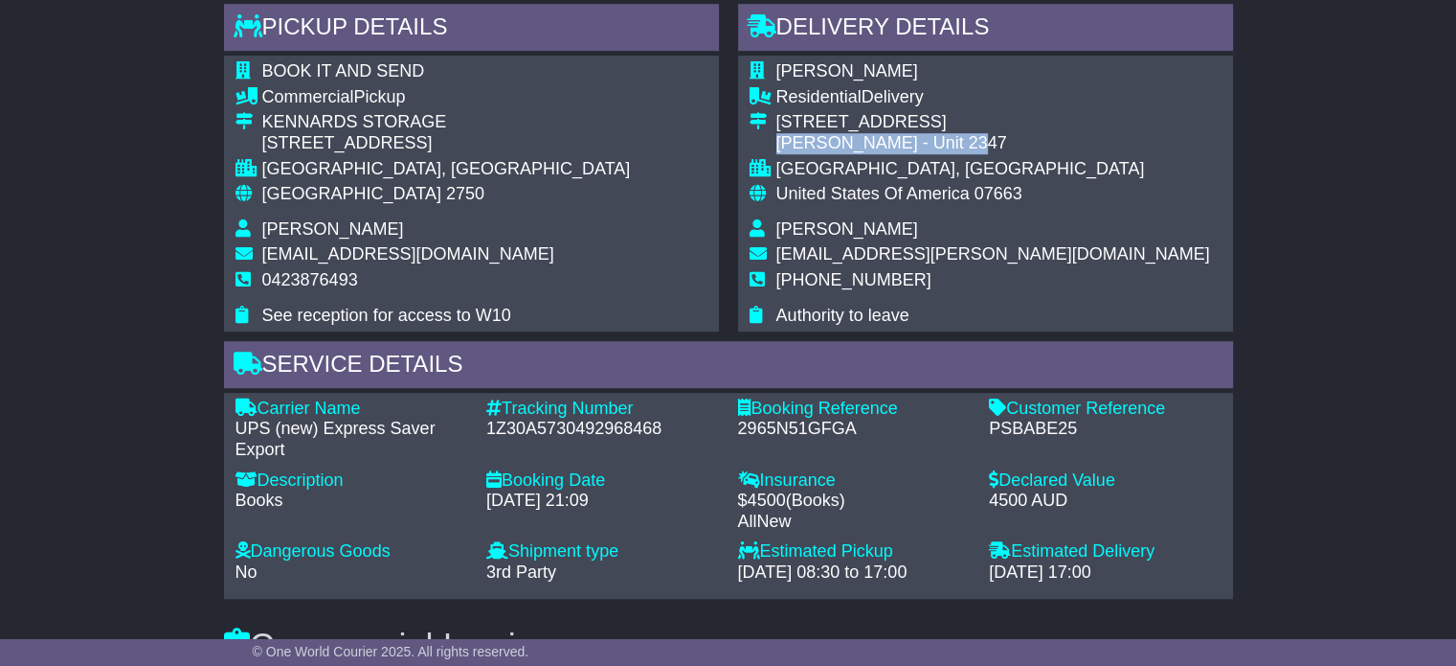
drag, startPoint x: 947, startPoint y: 139, endPoint x: 776, endPoint y: 141, distance: 171.4
click at [777, 141] on div "Priya Patel - Unit 2347" at bounding box center [994, 143] width 434 height 21
copy div "Priya Patel - Unit 2347"
click at [848, 252] on span "priya.p.patel@outlook.com" at bounding box center [994, 253] width 434 height 19
click at [848, 251] on span "priya.p.patel@outlook.com" at bounding box center [994, 253] width 434 height 19
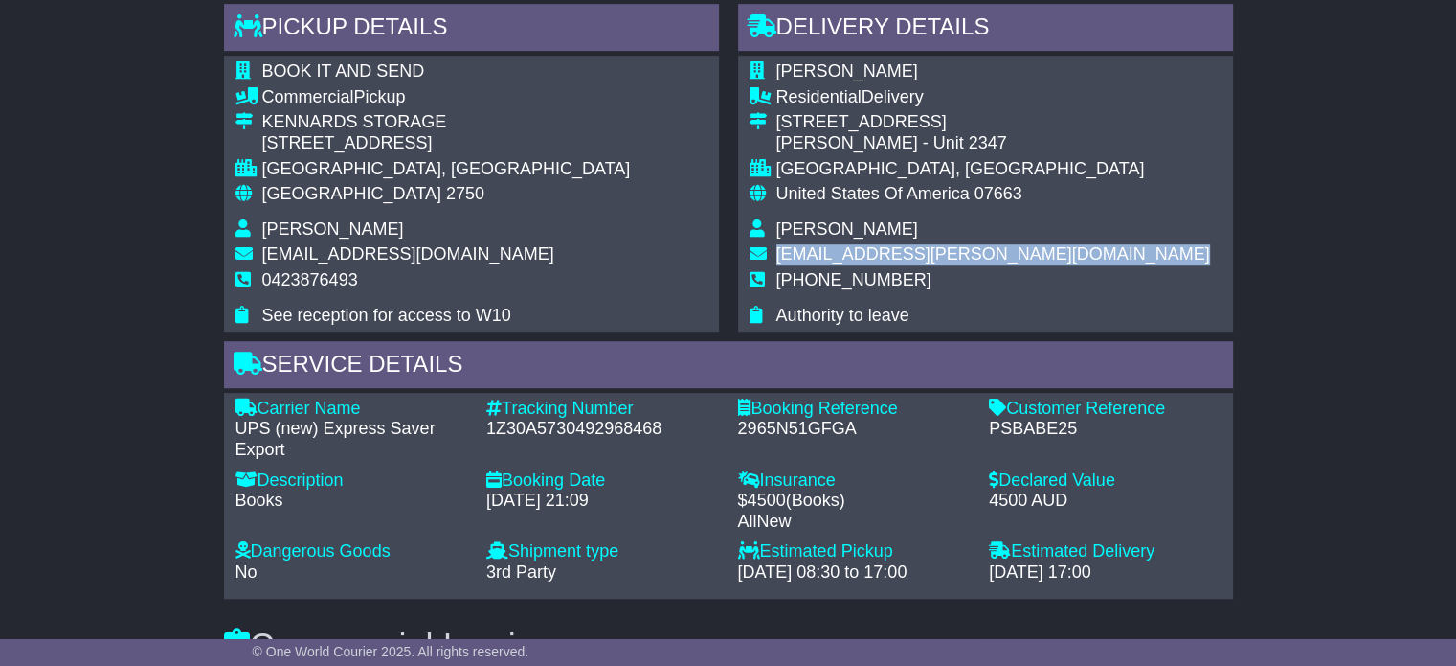
click at [848, 251] on span "priya.p.patel@outlook.com" at bounding box center [994, 253] width 434 height 19
copy tbody "priya.p.patel@outlook.com"
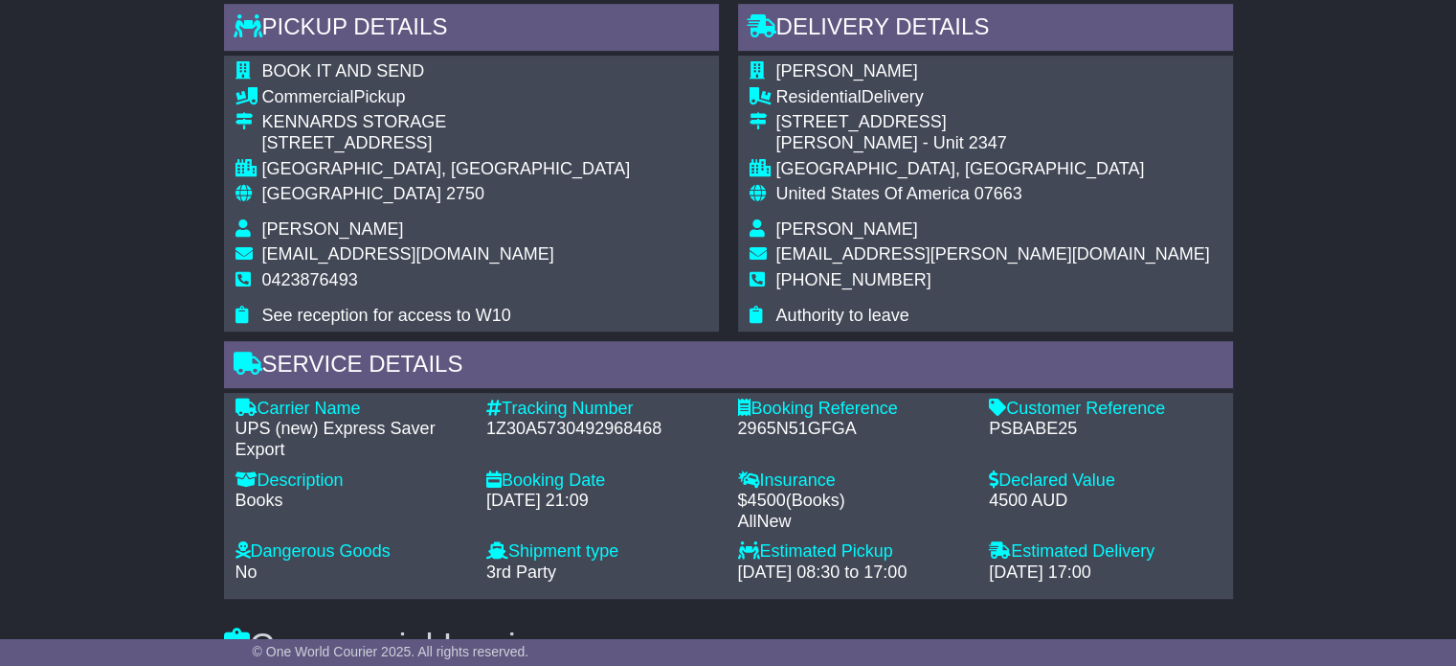
click at [832, 276] on span "+12016743138" at bounding box center [854, 279] width 155 height 19
copy tbody "+12016743138"
